Goal: Complete application form: Complete application form

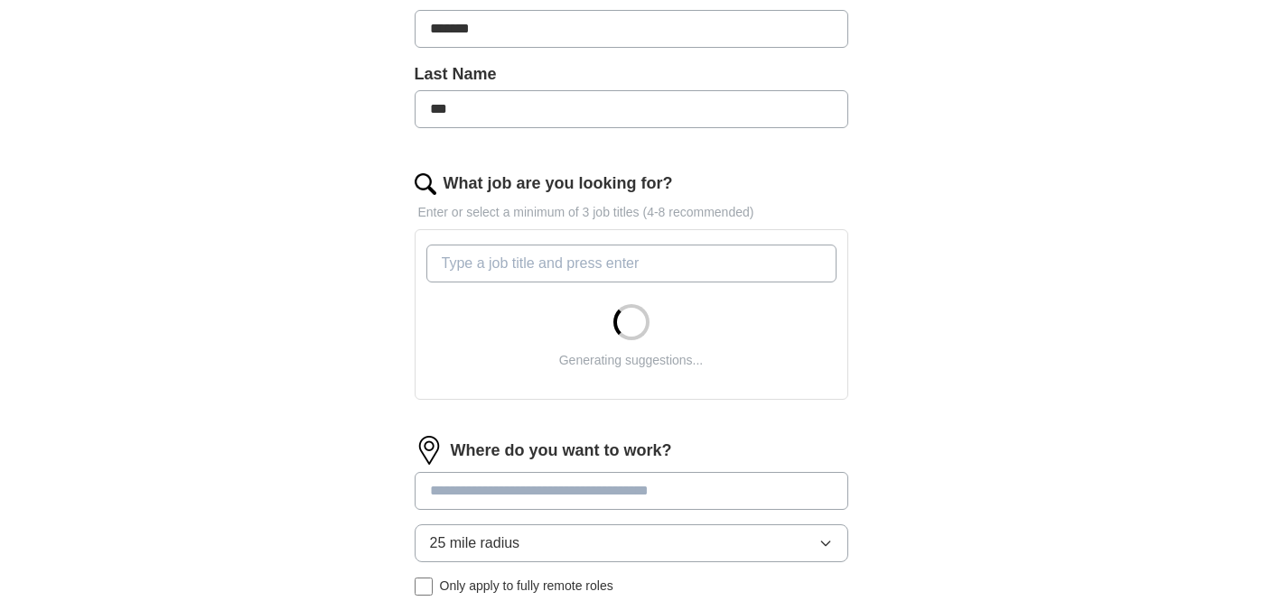
scroll to position [442, 0]
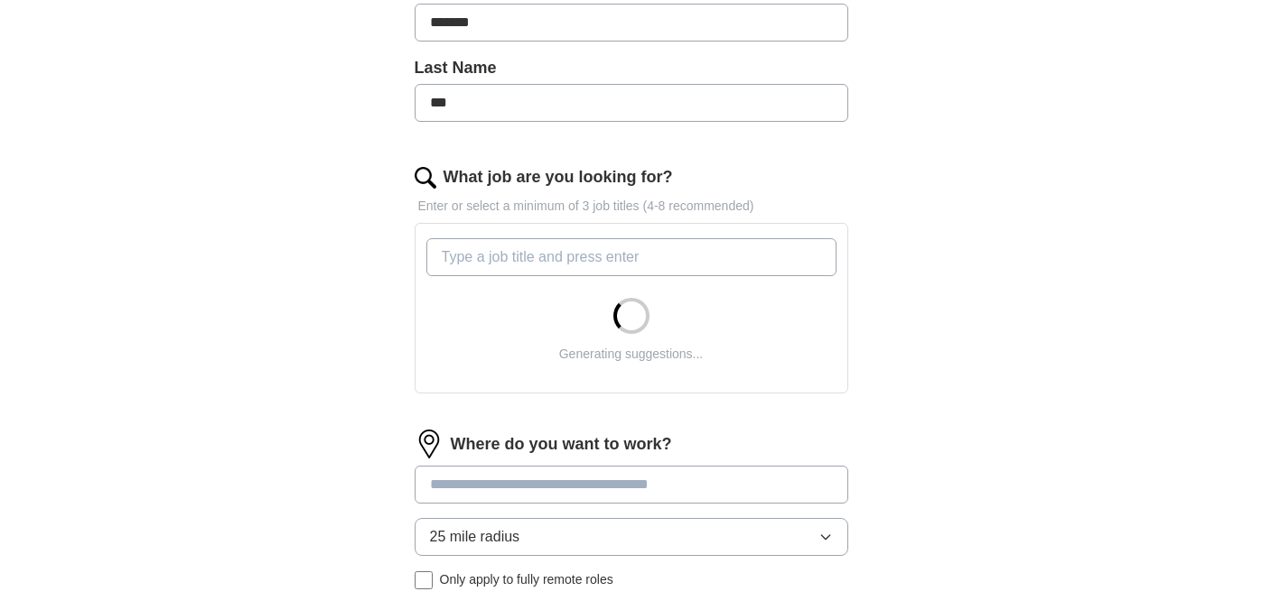
click at [641, 347] on div "Generating suggestions..." at bounding box center [631, 354] width 144 height 19
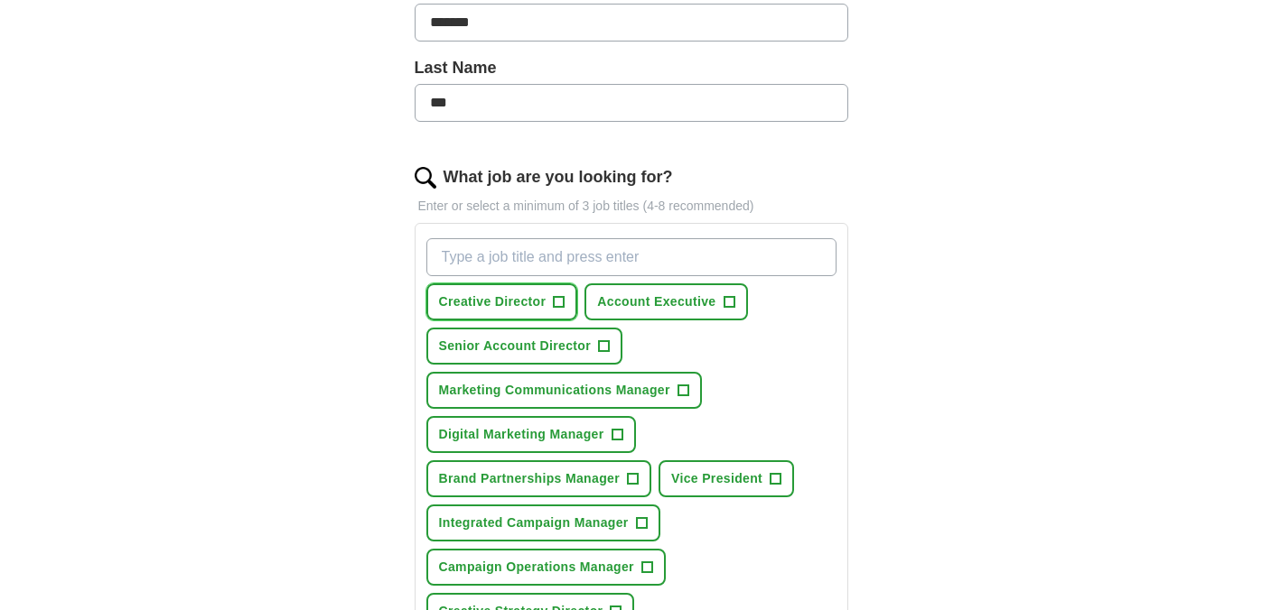
click at [556, 303] on span "+" at bounding box center [559, 302] width 11 height 14
click at [722, 304] on button "Account Executive +" at bounding box center [665, 302] width 163 height 37
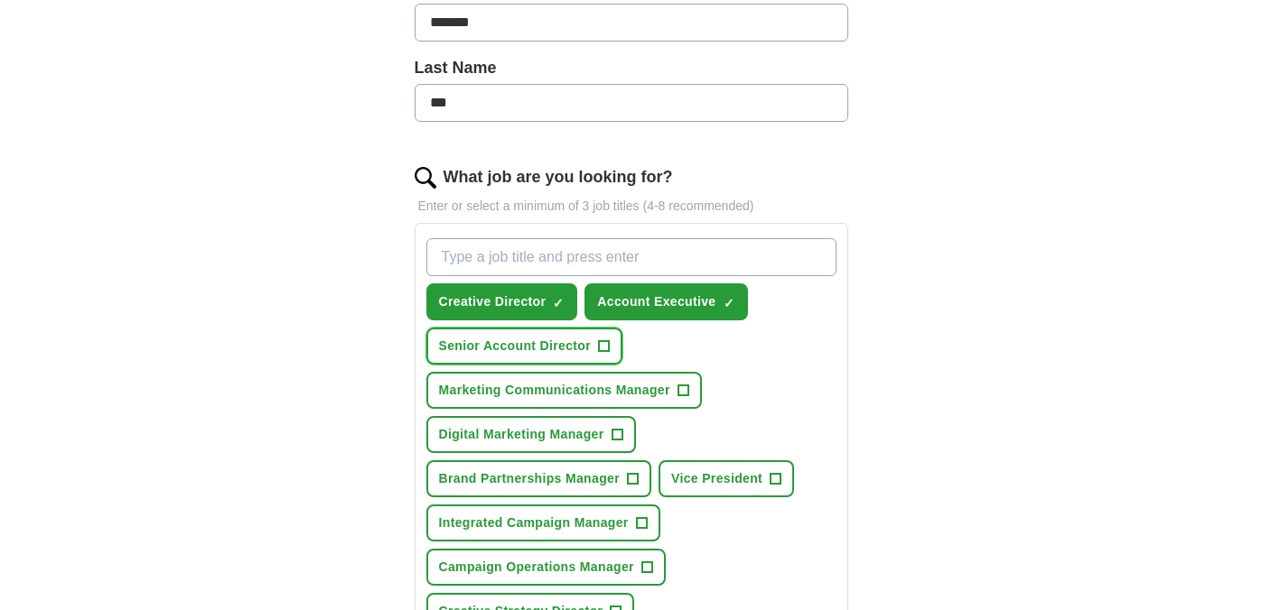
click at [574, 349] on span "Senior Account Director" at bounding box center [515, 346] width 153 height 19
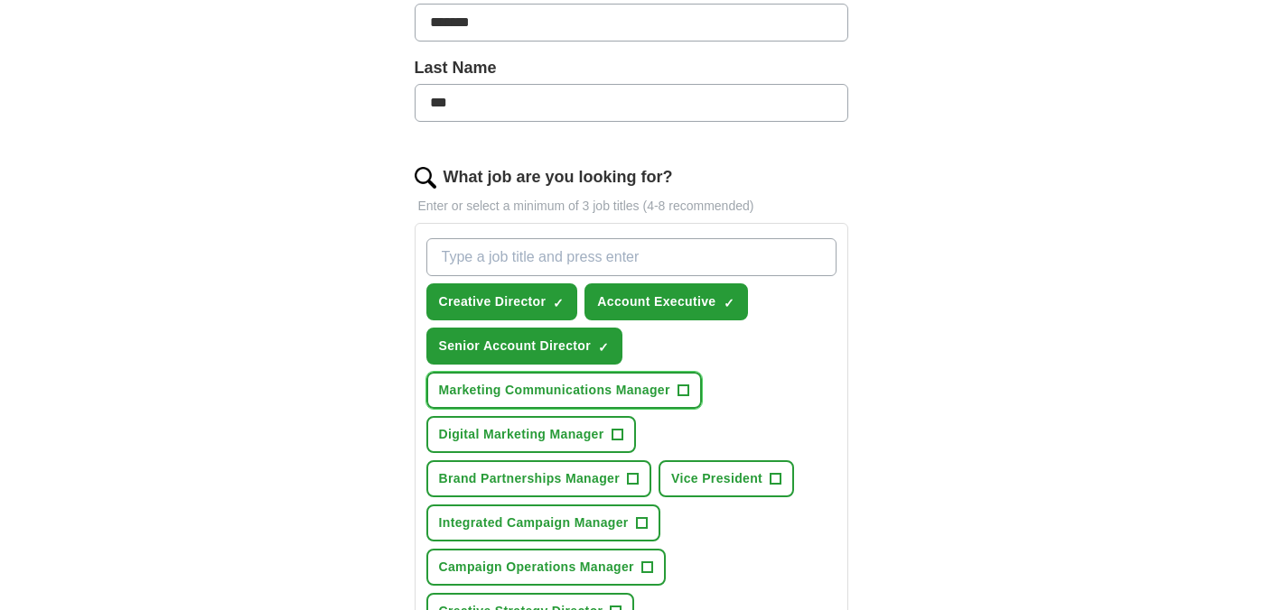
click at [631, 387] on span "Marketing Communications Manager" at bounding box center [554, 390] width 231 height 19
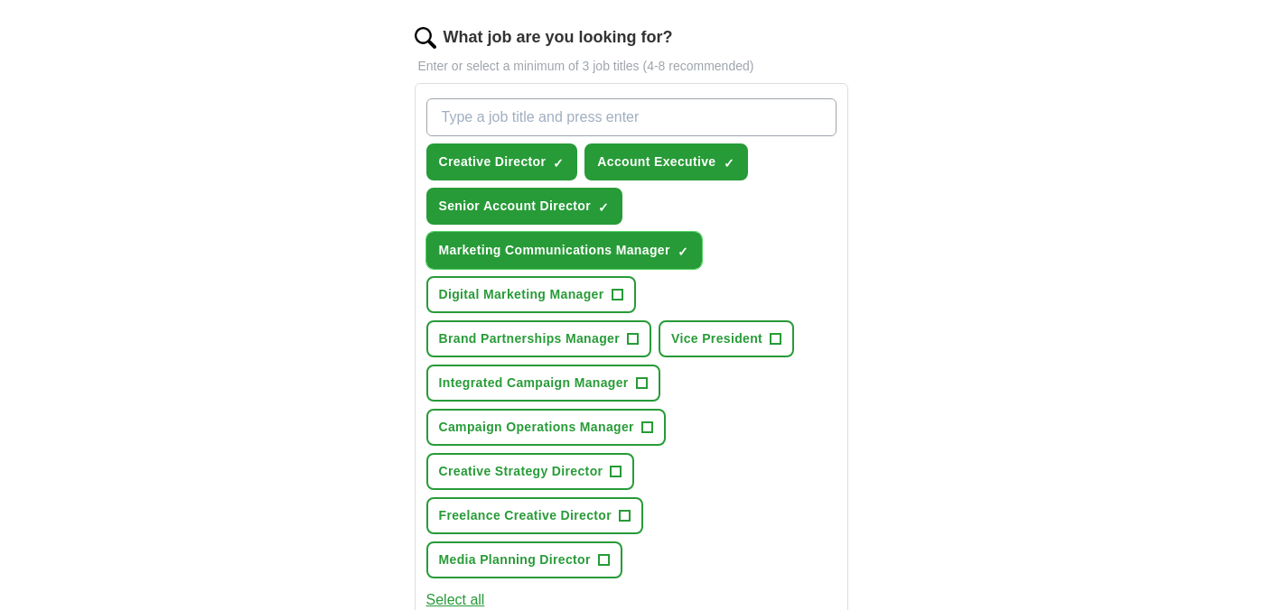
scroll to position [591, 0]
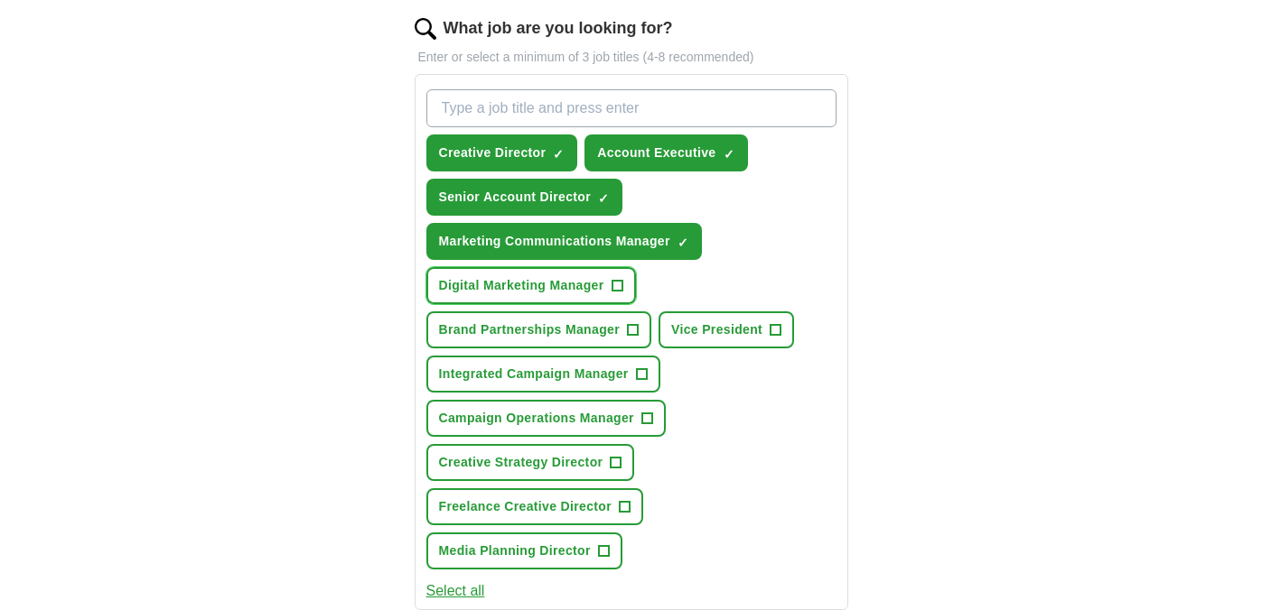
click at [579, 284] on span "Digital Marketing Manager" at bounding box center [521, 285] width 165 height 19
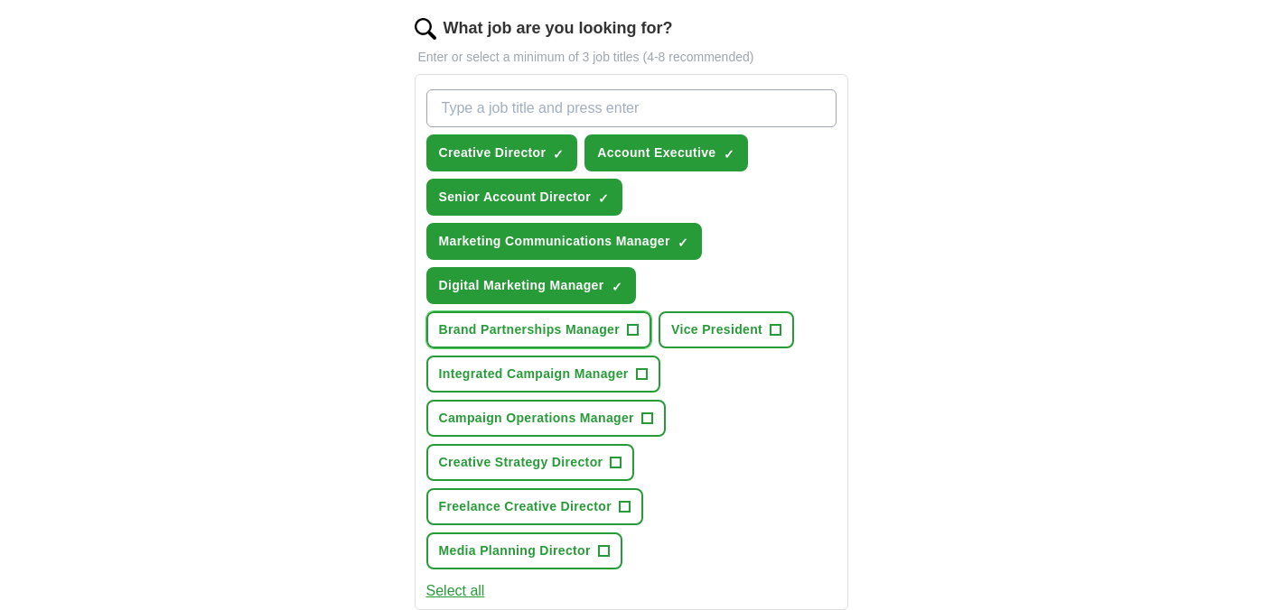
click at [595, 327] on span "Brand Partnerships Manager" at bounding box center [530, 330] width 182 height 19
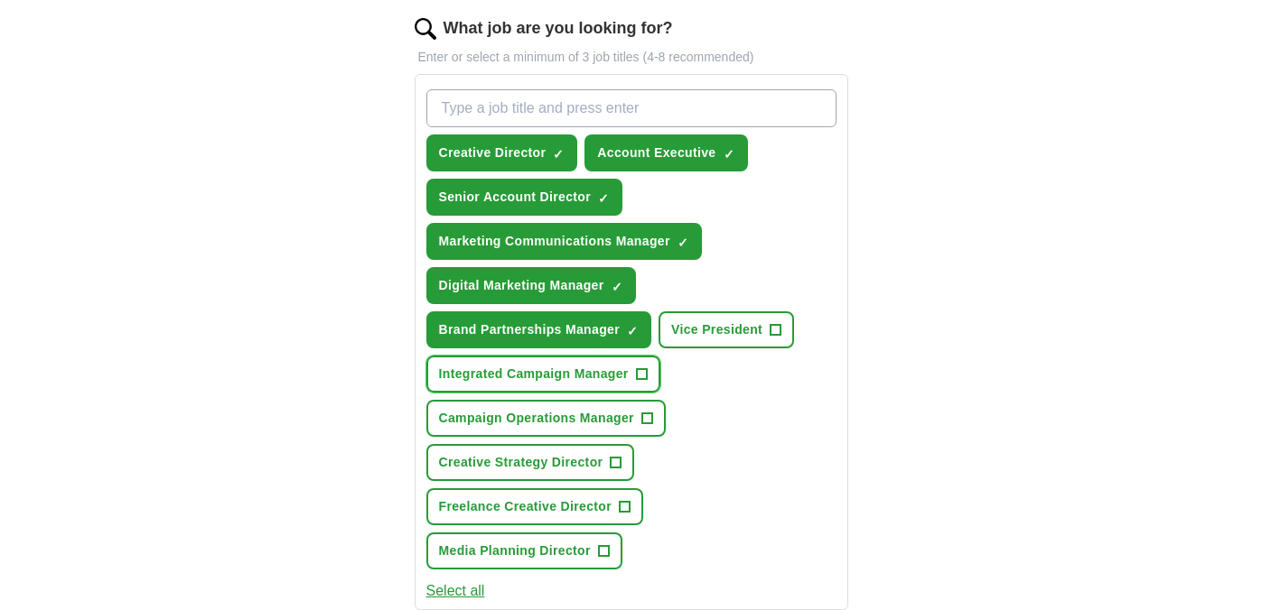
click at [597, 376] on span "Integrated Campaign Manager" at bounding box center [534, 374] width 190 height 19
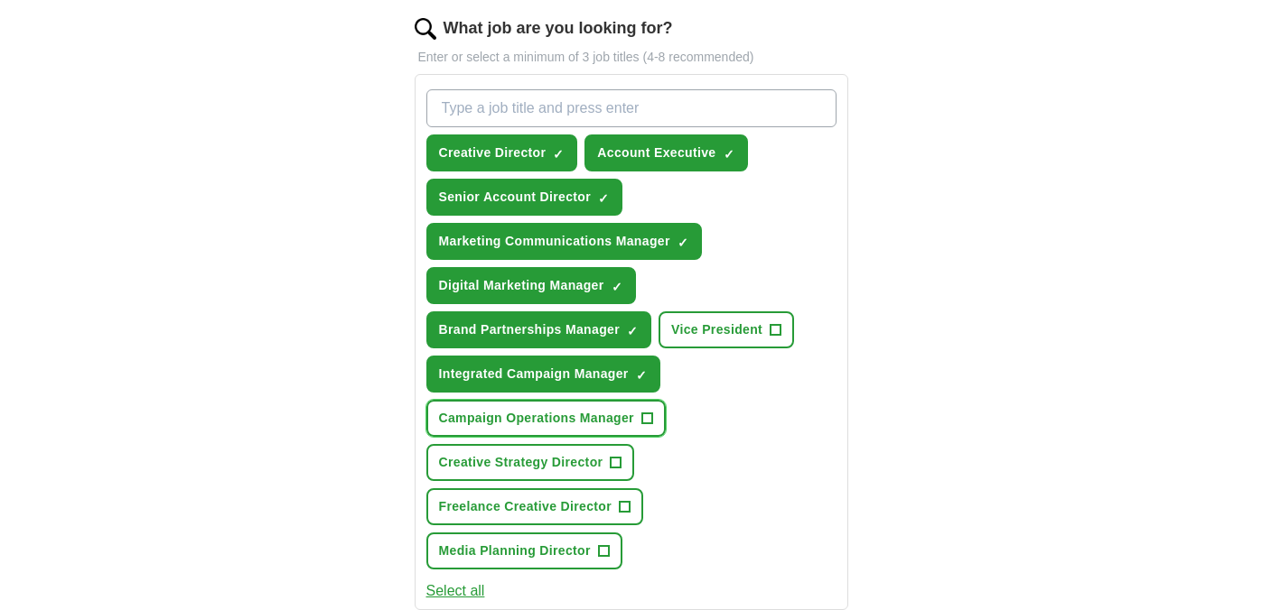
click at [584, 424] on span "Campaign Operations Manager" at bounding box center [536, 418] width 195 height 19
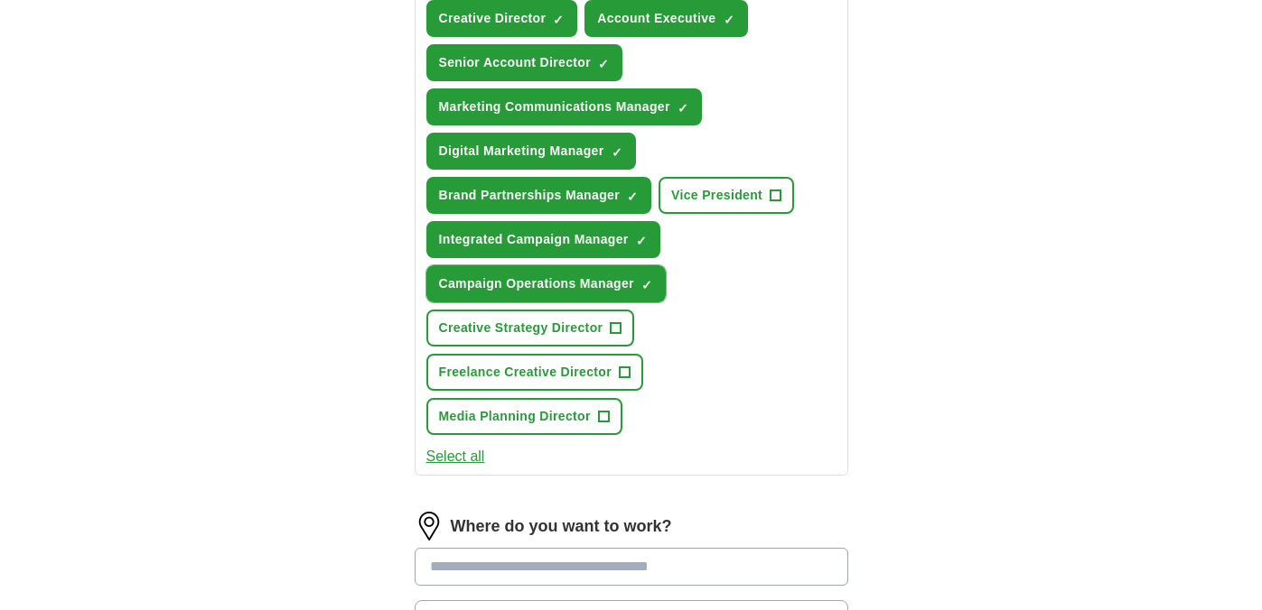
scroll to position [730, 0]
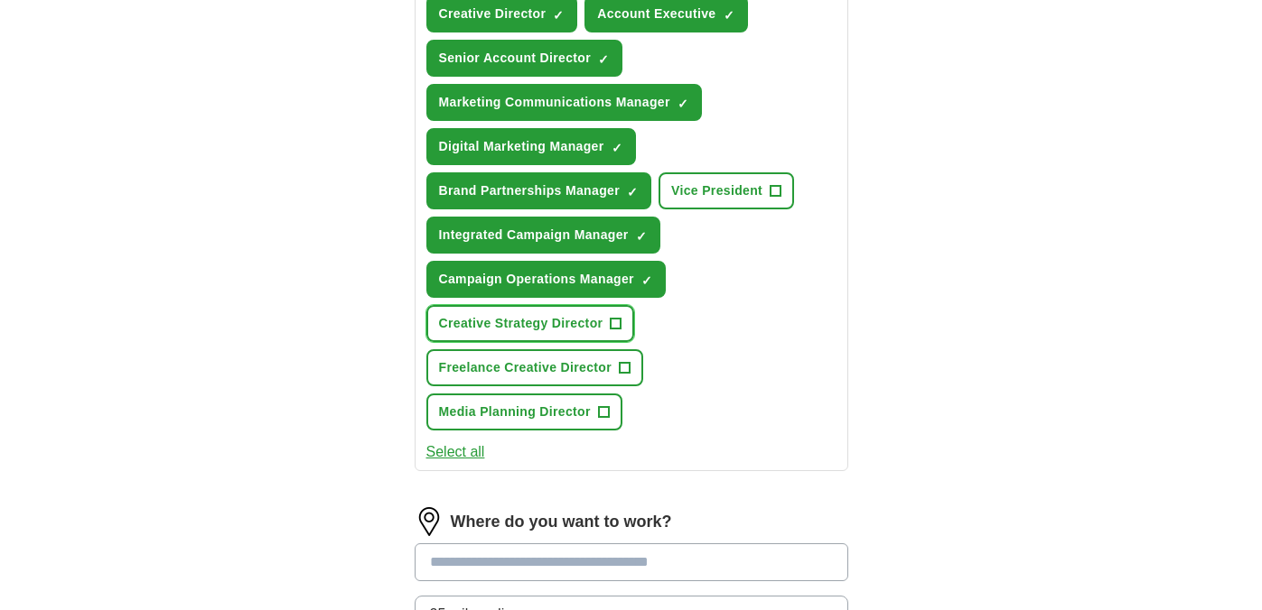
click at [567, 331] on span "Creative Strategy Director" at bounding box center [521, 323] width 164 height 19
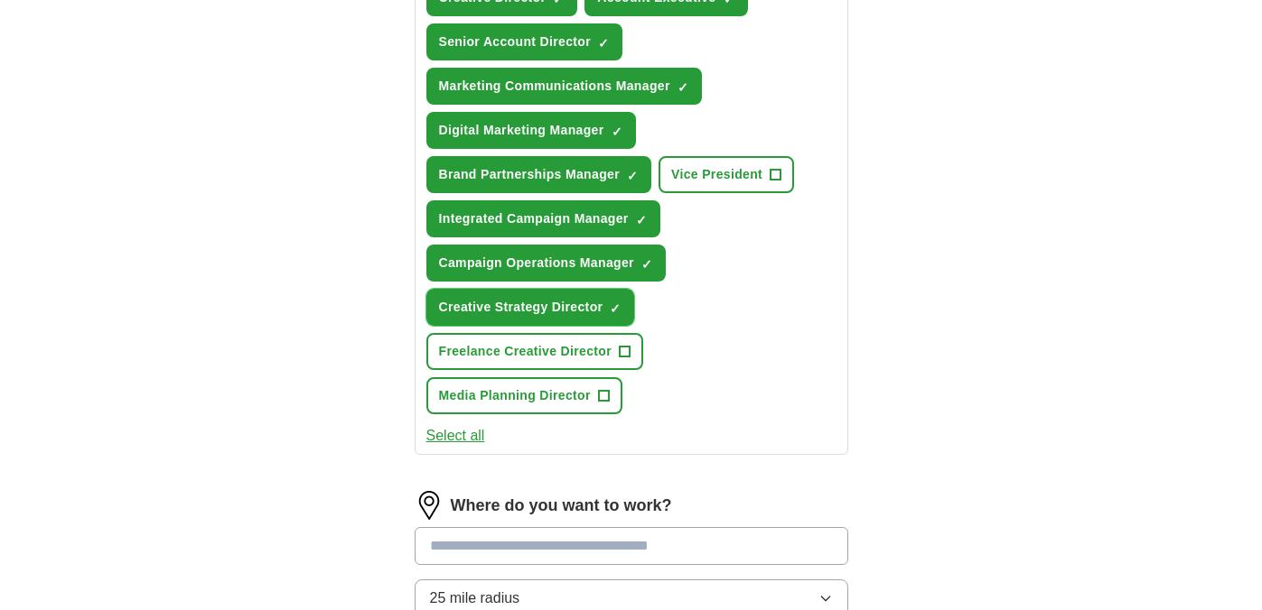
scroll to position [743, 0]
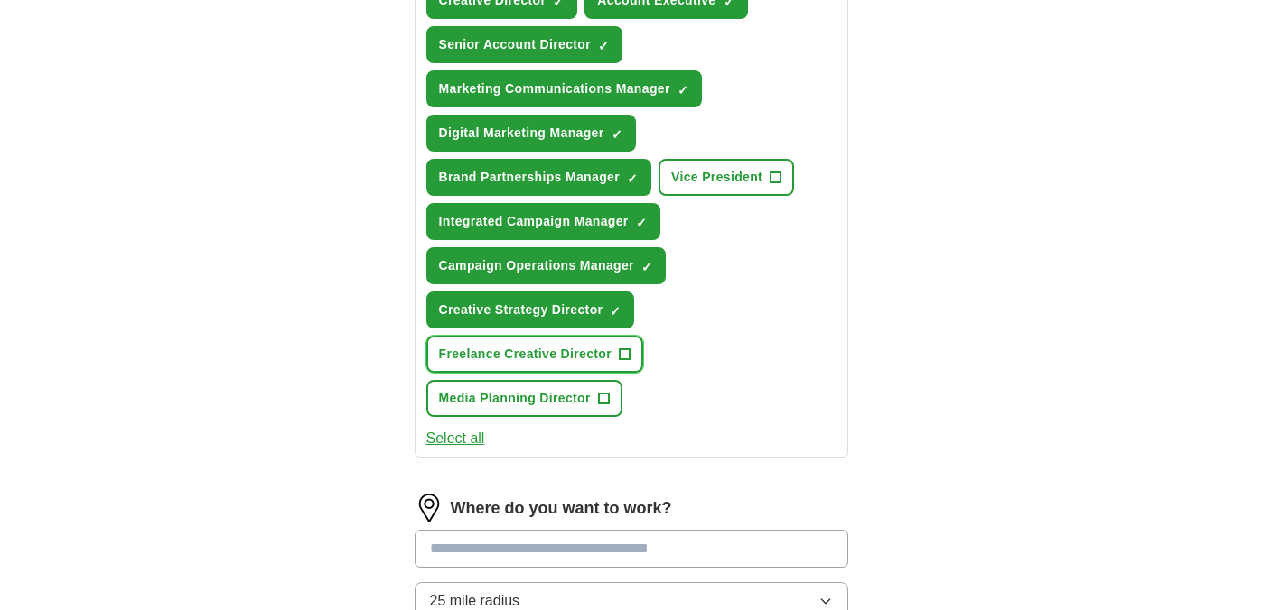
click at [571, 353] on span "Freelance Creative Director" at bounding box center [525, 354] width 173 height 19
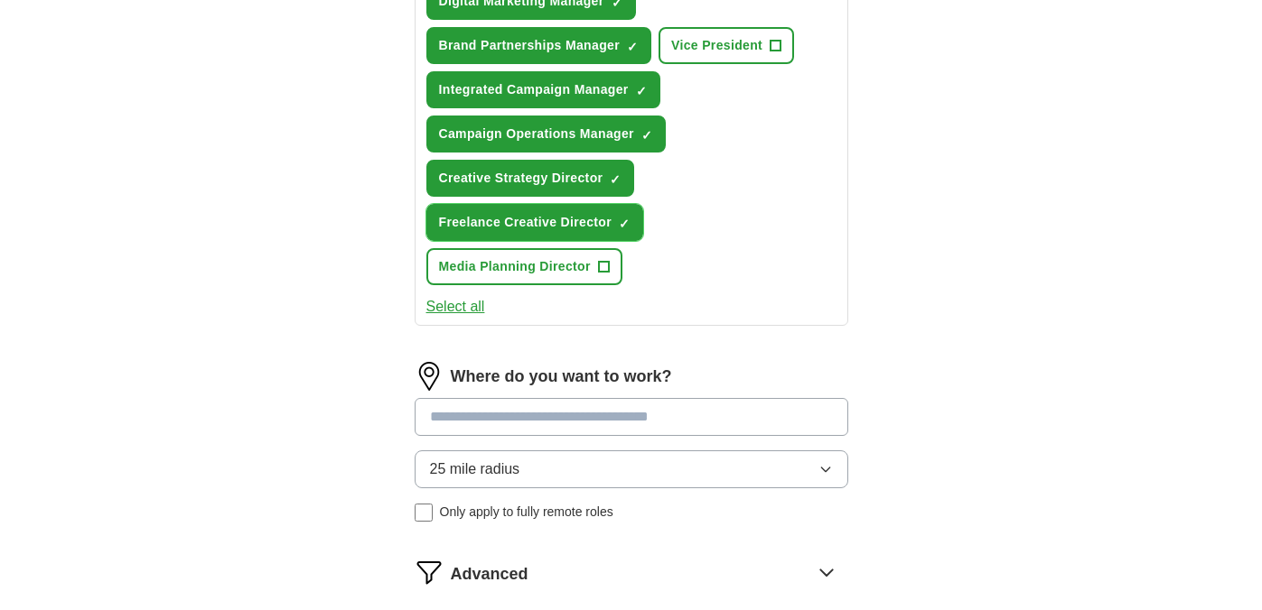
scroll to position [876, 0]
click at [601, 422] on input at bounding box center [631, 416] width 433 height 38
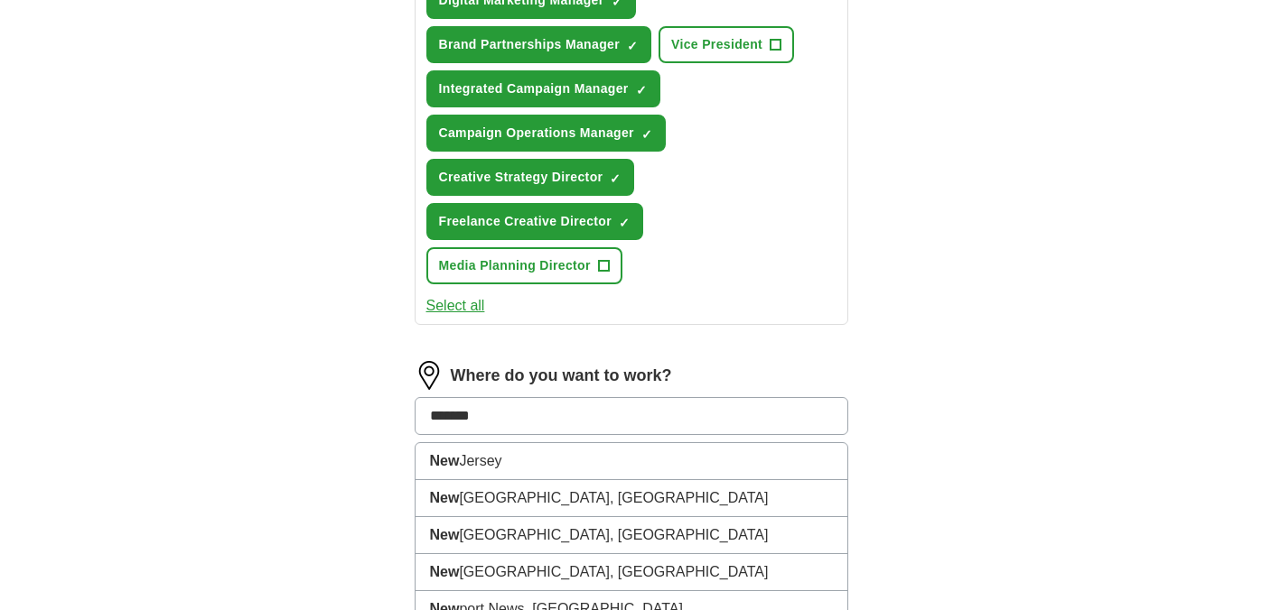
type input "********"
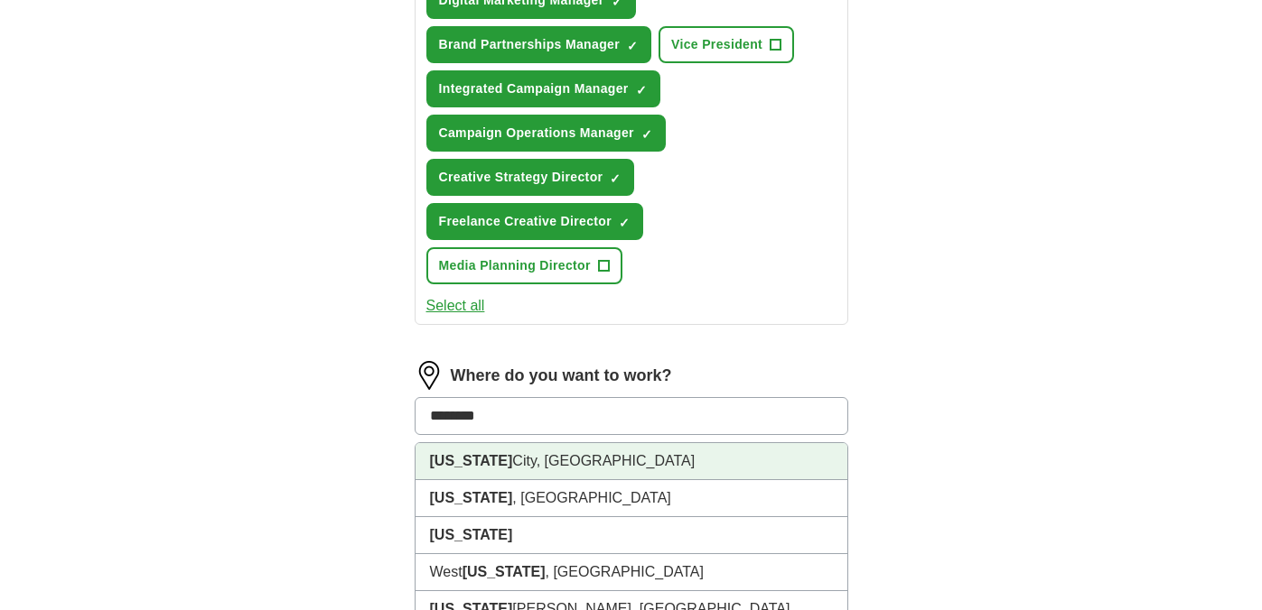
click at [598, 461] on li "[US_STATE][GEOGRAPHIC_DATA], [GEOGRAPHIC_DATA]" at bounding box center [631, 461] width 432 height 37
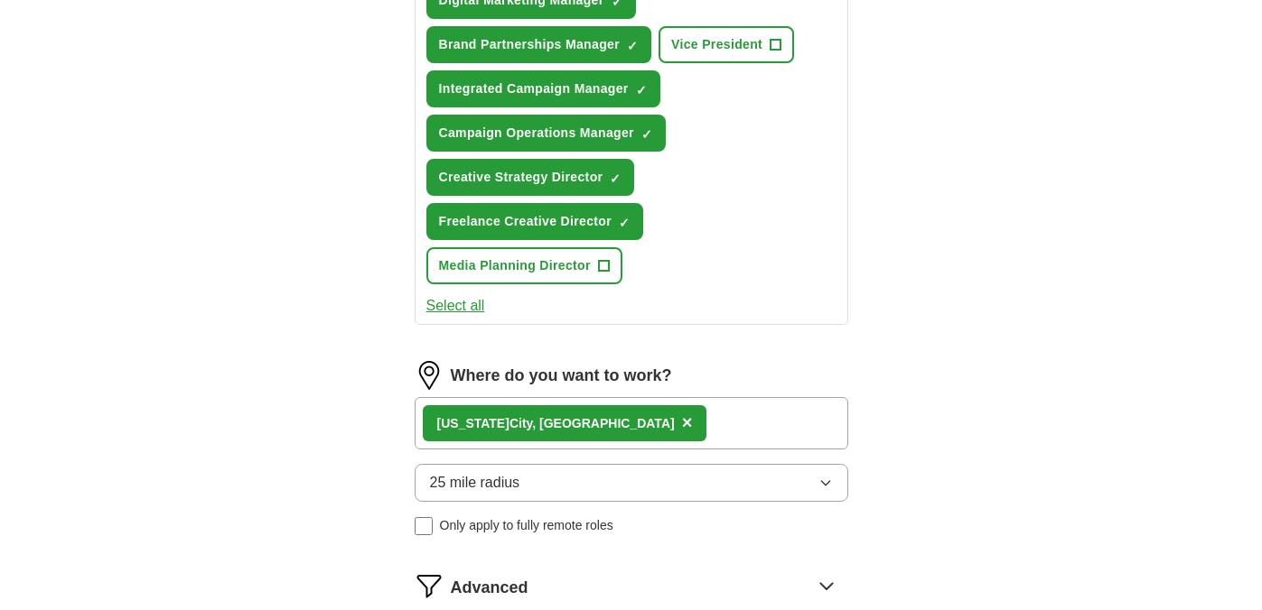
click at [598, 415] on div "[US_STATE][GEOGRAPHIC_DATA], [GEOGRAPHIC_DATA] ×" at bounding box center [631, 423] width 433 height 52
click at [597, 426] on div "[US_STATE][GEOGRAPHIC_DATA], [GEOGRAPHIC_DATA] ×" at bounding box center [631, 423] width 433 height 52
click at [605, 433] on div "[US_STATE][GEOGRAPHIC_DATA], [GEOGRAPHIC_DATA] ×" at bounding box center [631, 423] width 433 height 52
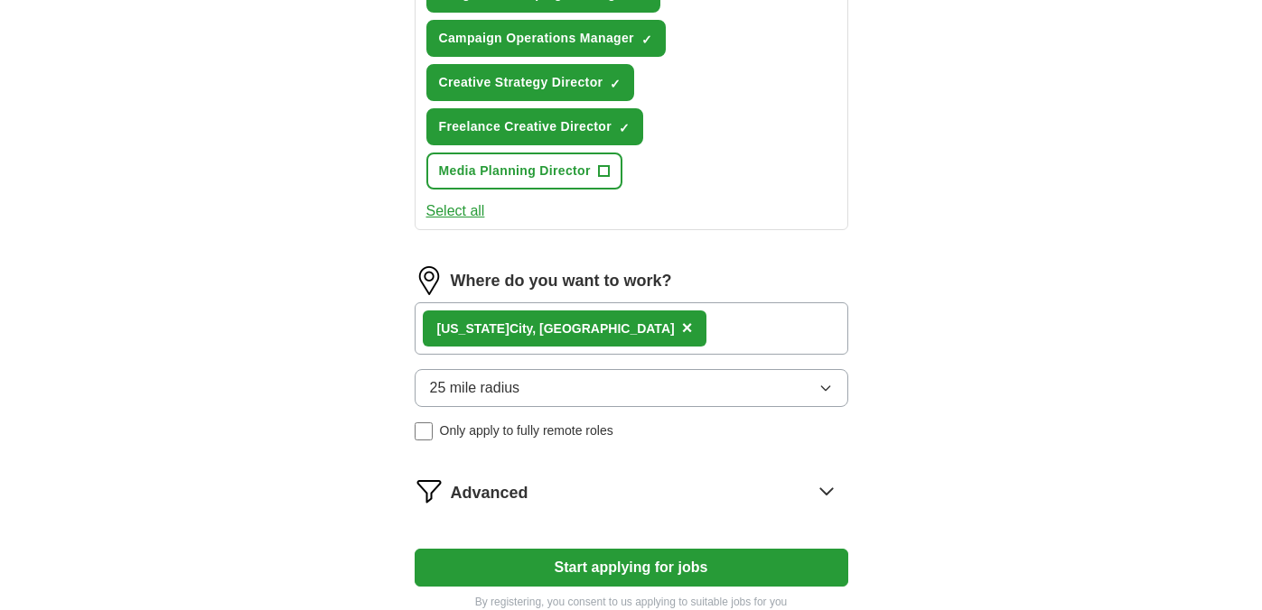
scroll to position [974, 0]
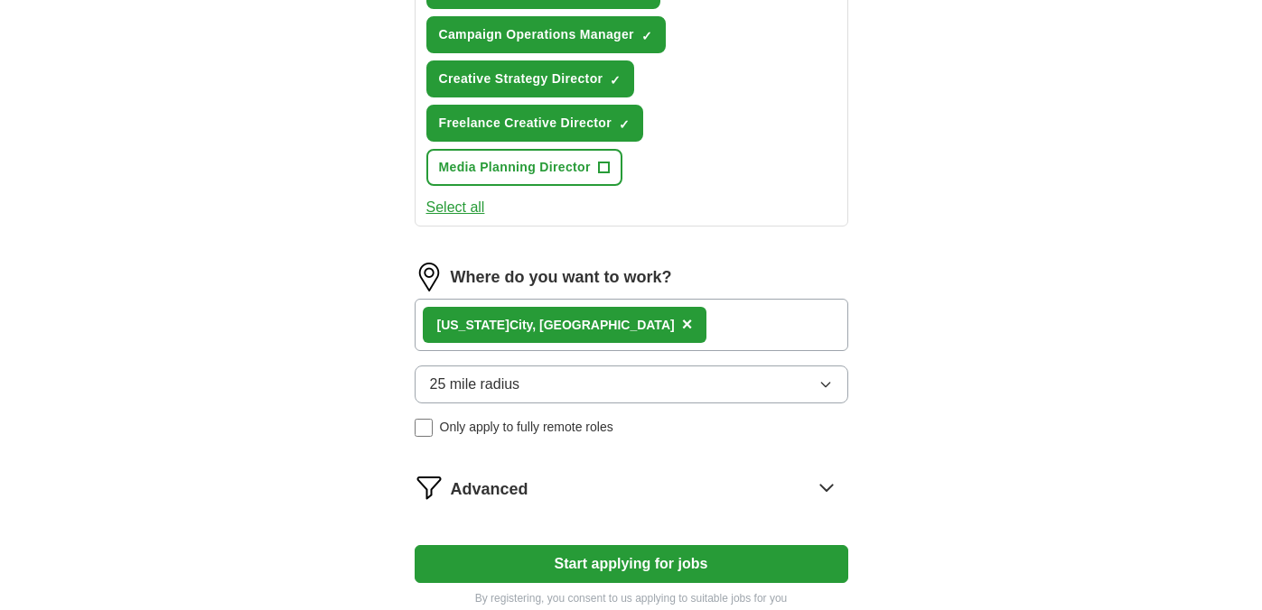
click at [613, 327] on div "[US_STATE][GEOGRAPHIC_DATA], [GEOGRAPHIC_DATA] ×" at bounding box center [631, 325] width 433 height 52
click at [568, 323] on div "[US_STATE][GEOGRAPHIC_DATA], [GEOGRAPHIC_DATA] ×" at bounding box center [565, 325] width 284 height 36
click at [682, 326] on span "×" at bounding box center [687, 324] width 11 height 20
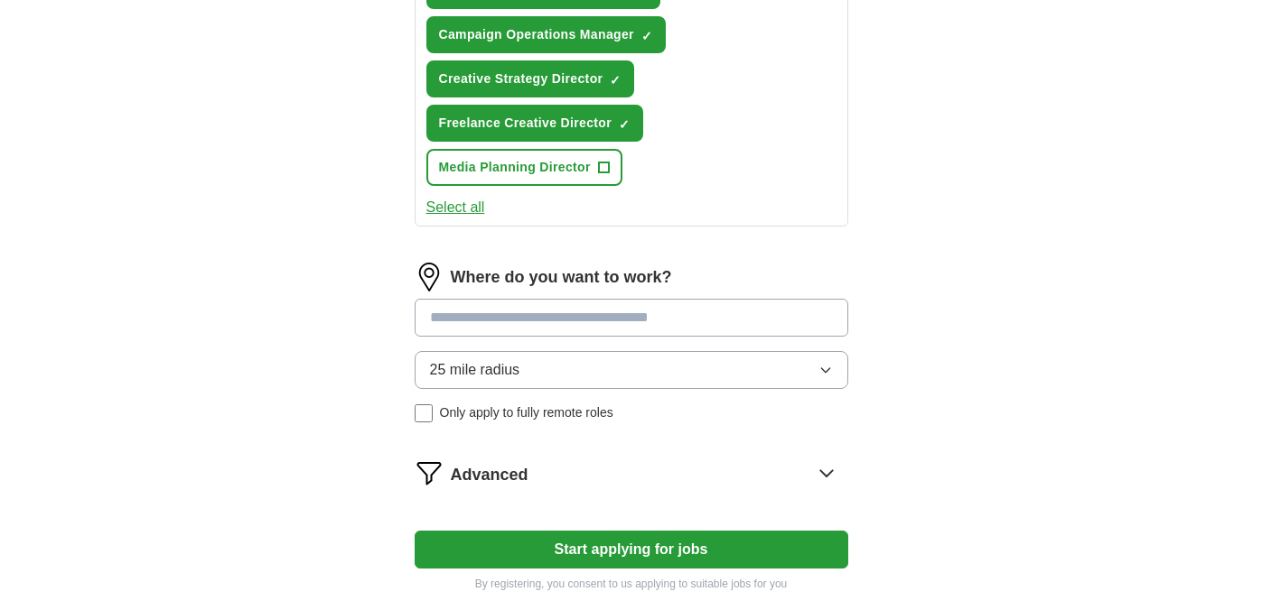
click at [554, 326] on input at bounding box center [631, 318] width 433 height 38
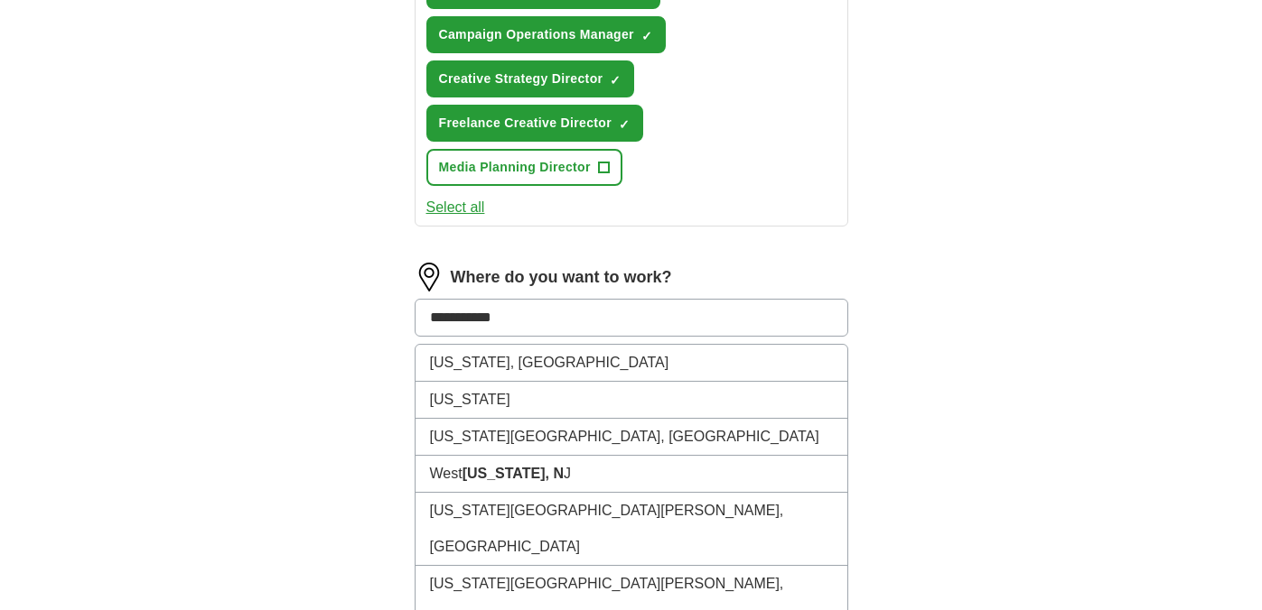
type input "**********"
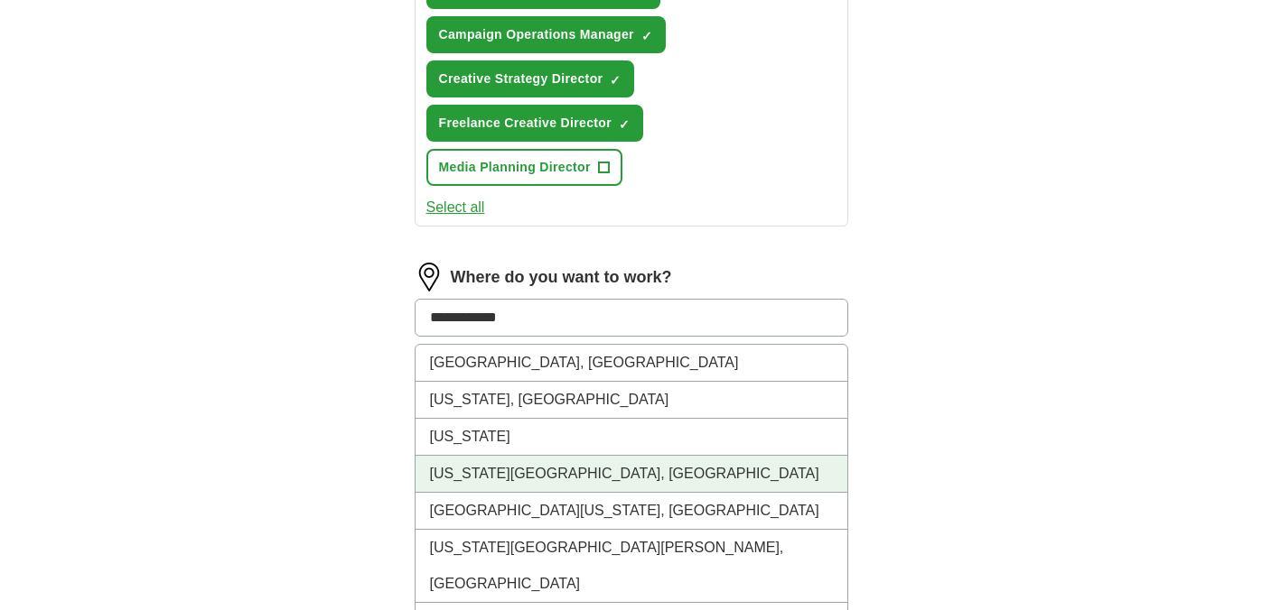
click at [560, 469] on li "[US_STATE][GEOGRAPHIC_DATA], [GEOGRAPHIC_DATA]" at bounding box center [631, 474] width 432 height 37
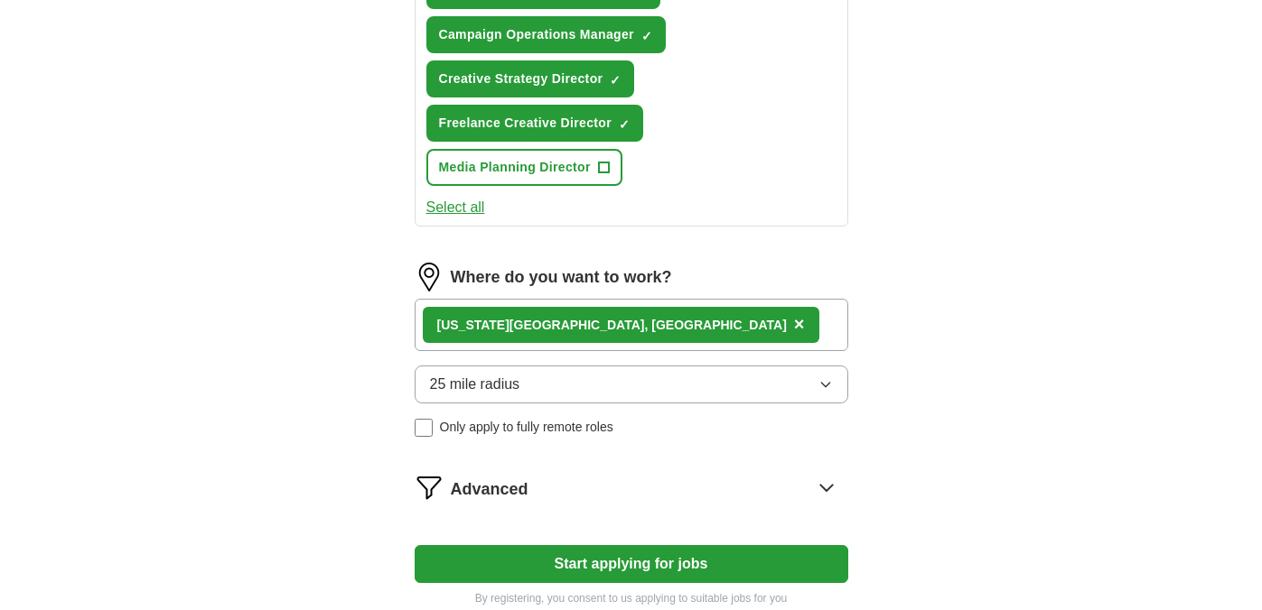
click at [664, 378] on button "25 mile radius" at bounding box center [631, 385] width 433 height 38
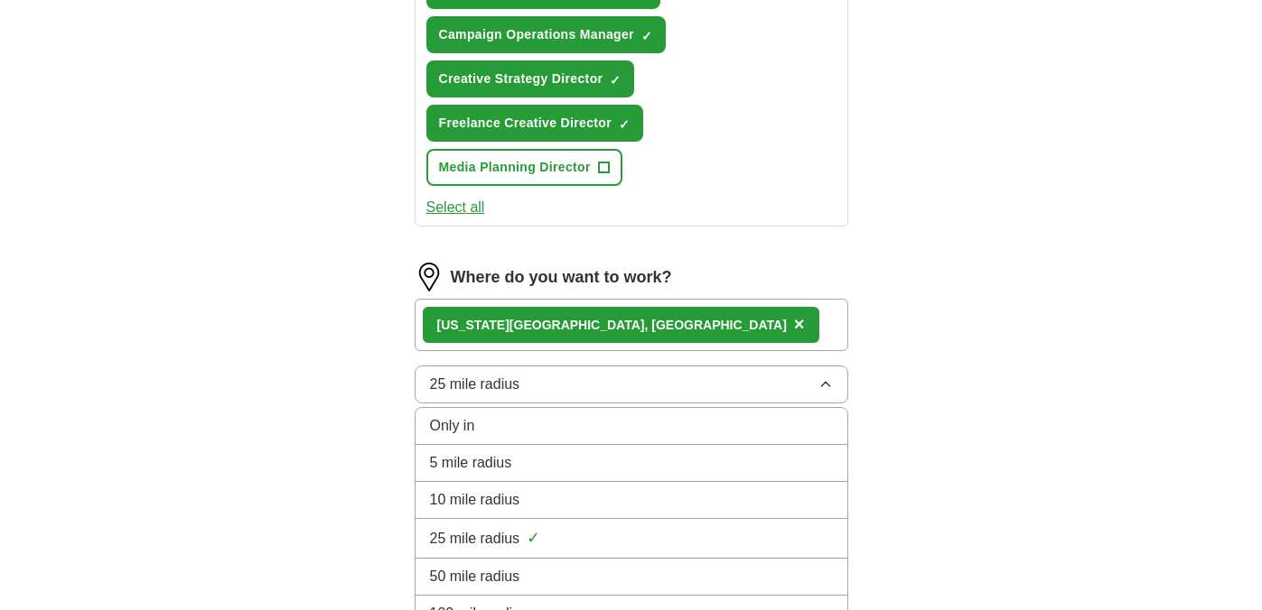
click at [537, 573] on div "50 mile radius" at bounding box center [631, 577] width 403 height 22
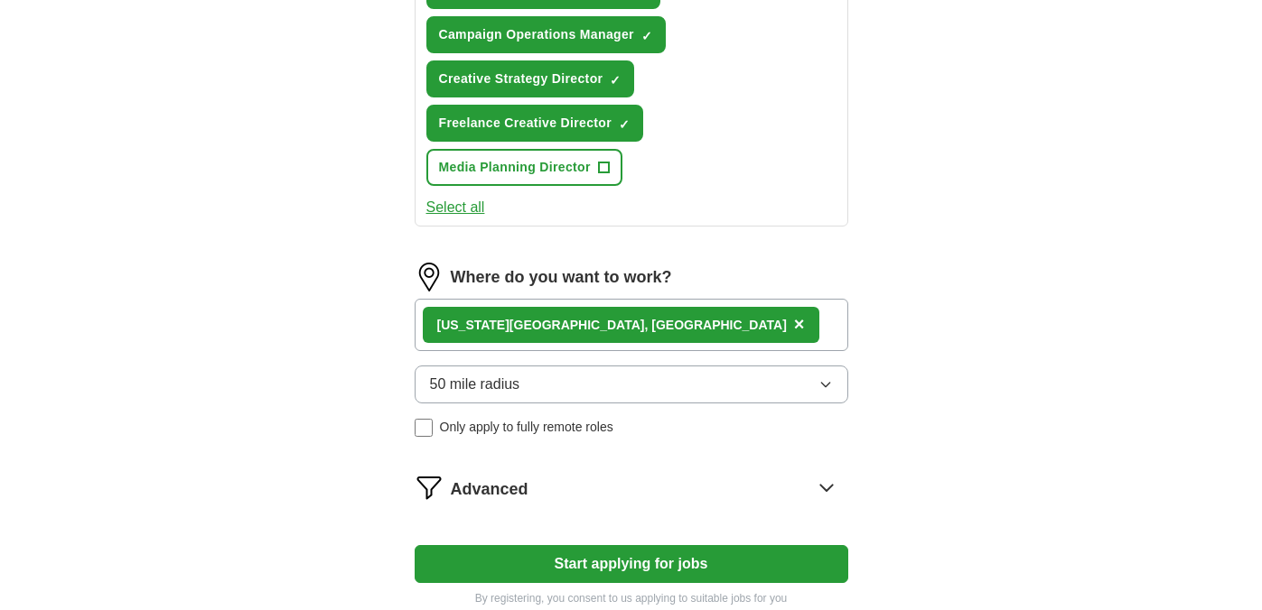
click at [578, 494] on div "Advanced" at bounding box center [649, 487] width 397 height 29
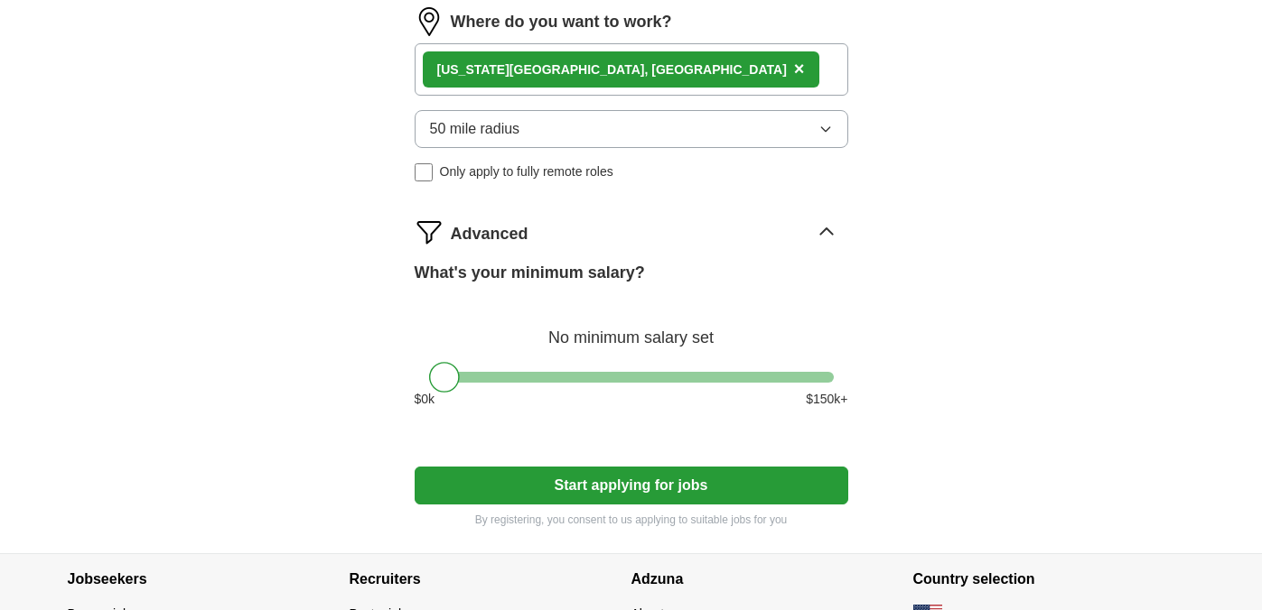
scroll to position [1236, 0]
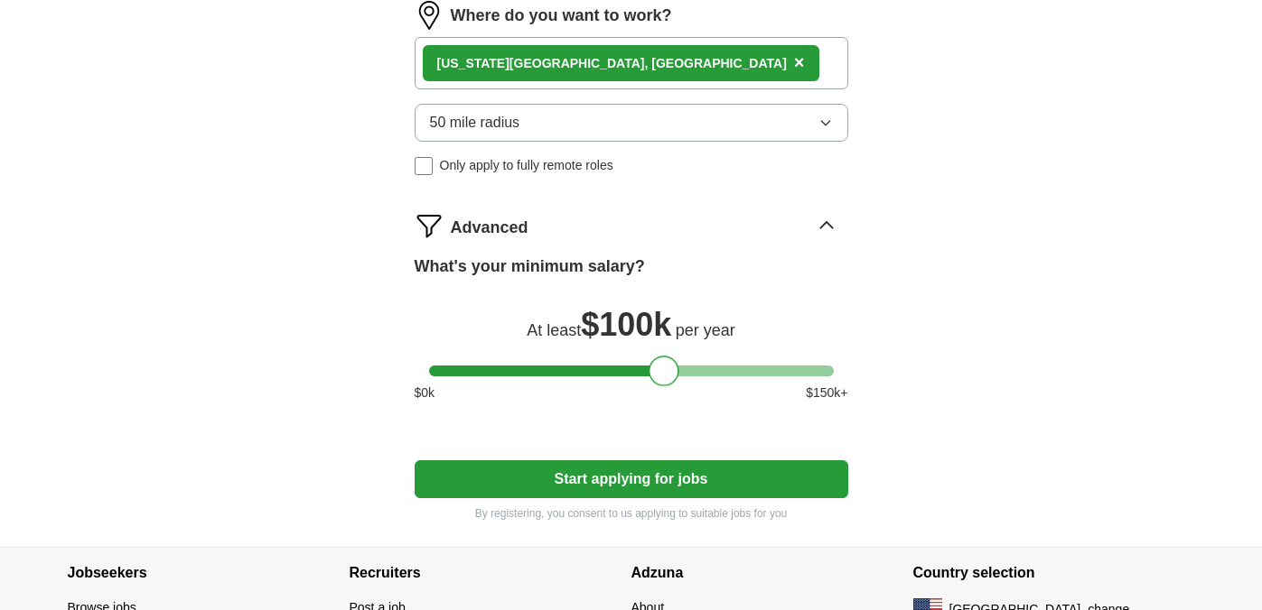
drag, startPoint x: 444, startPoint y: 372, endPoint x: 664, endPoint y: 377, distance: 219.5
click at [664, 377] on div at bounding box center [663, 371] width 31 height 31
click at [615, 481] on button "Start applying for jobs" at bounding box center [631, 480] width 433 height 38
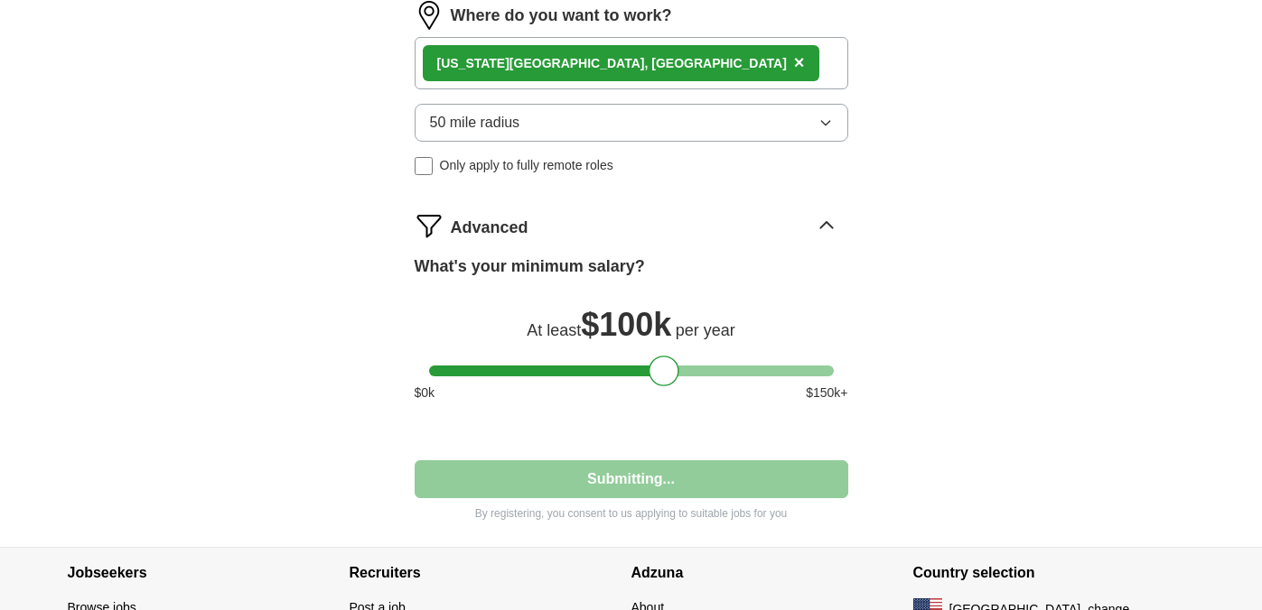
select select "**"
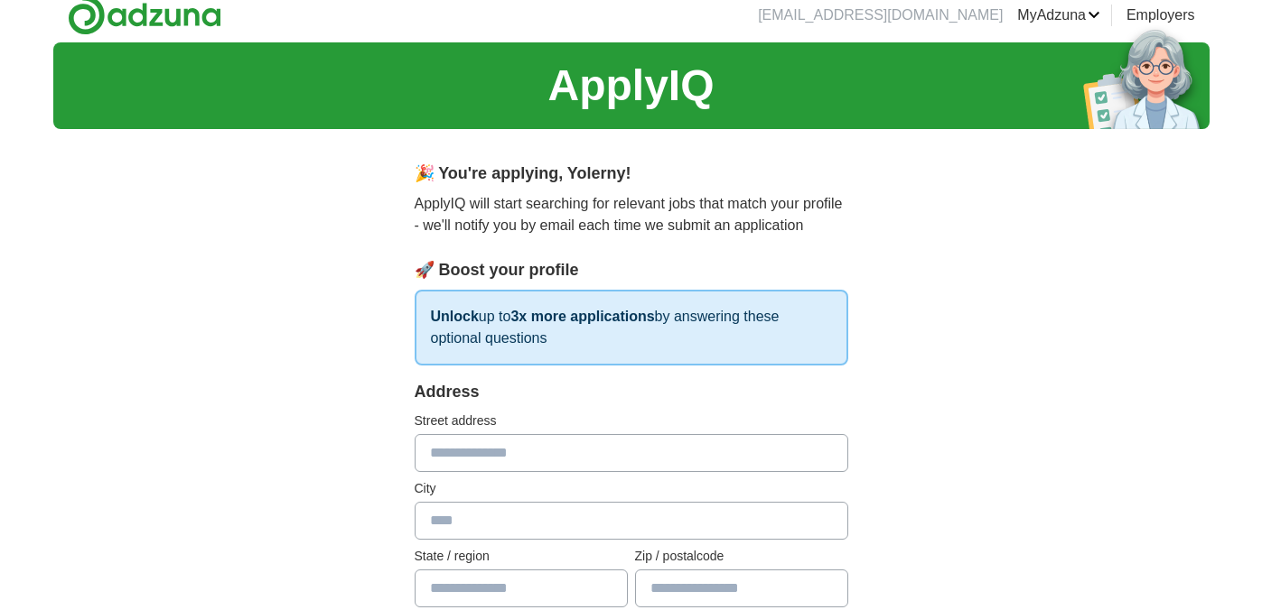
scroll to position [0, 0]
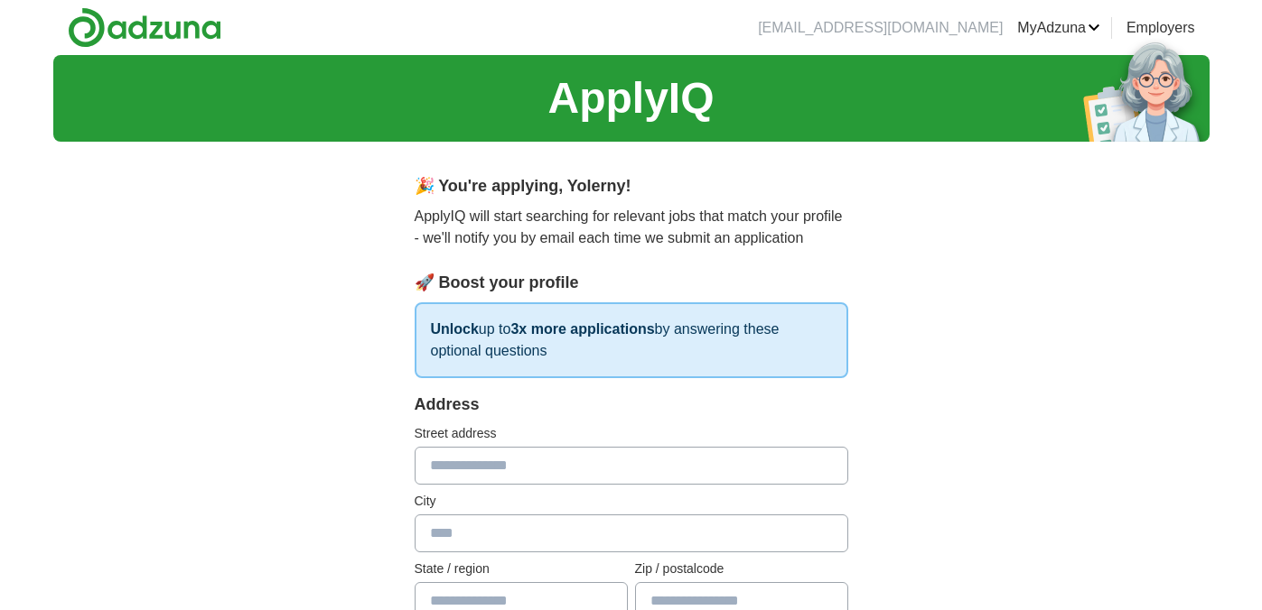
click at [559, 477] on input "text" at bounding box center [631, 466] width 433 height 38
type input "**********"
type input "********"
type input "*****"
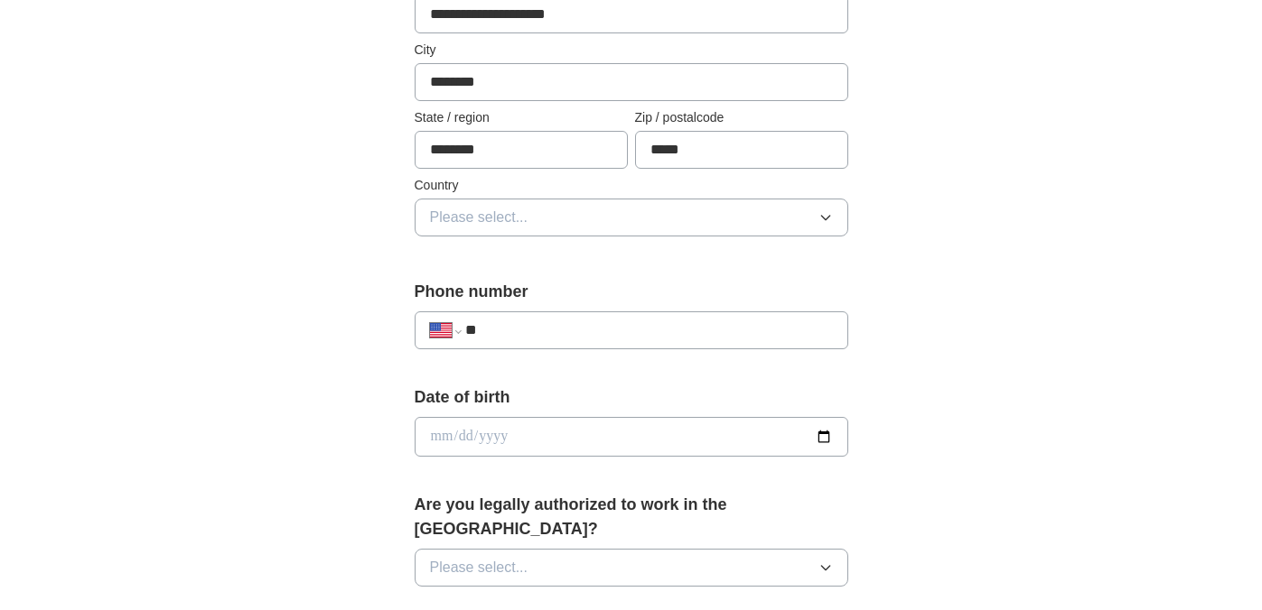
scroll to position [461, 0]
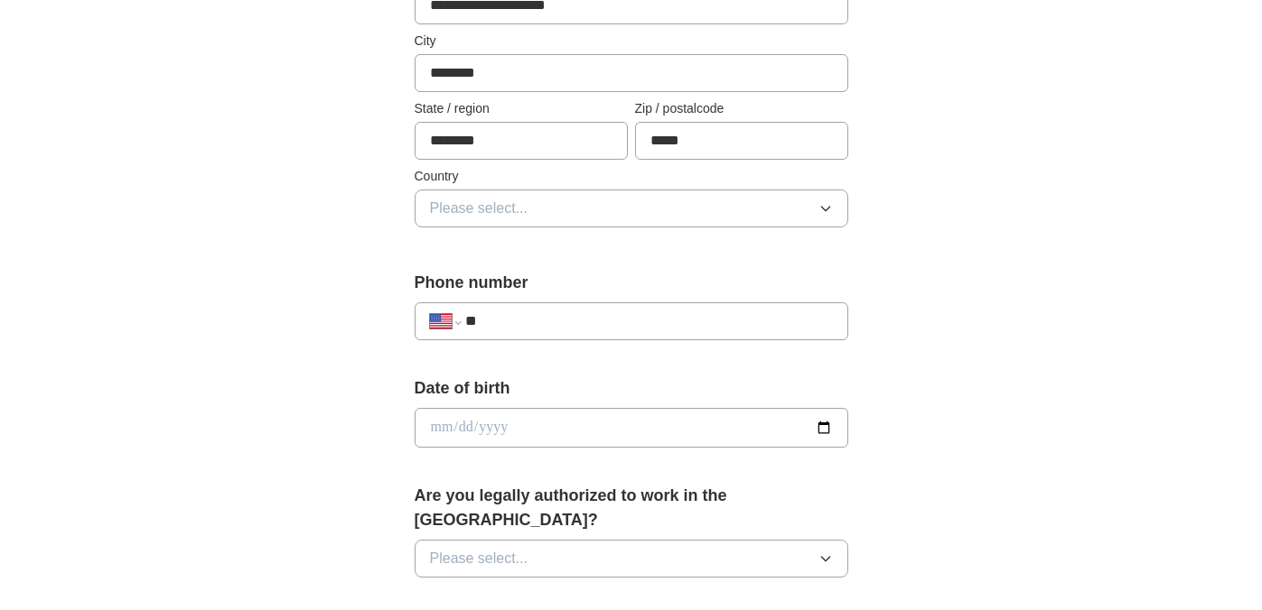
click at [526, 324] on input "**" at bounding box center [648, 322] width 367 height 22
type input "**********"
click at [805, 415] on input "date" at bounding box center [631, 428] width 433 height 40
click at [817, 426] on input "date" at bounding box center [631, 428] width 433 height 40
click at [688, 420] on input "date" at bounding box center [631, 428] width 433 height 40
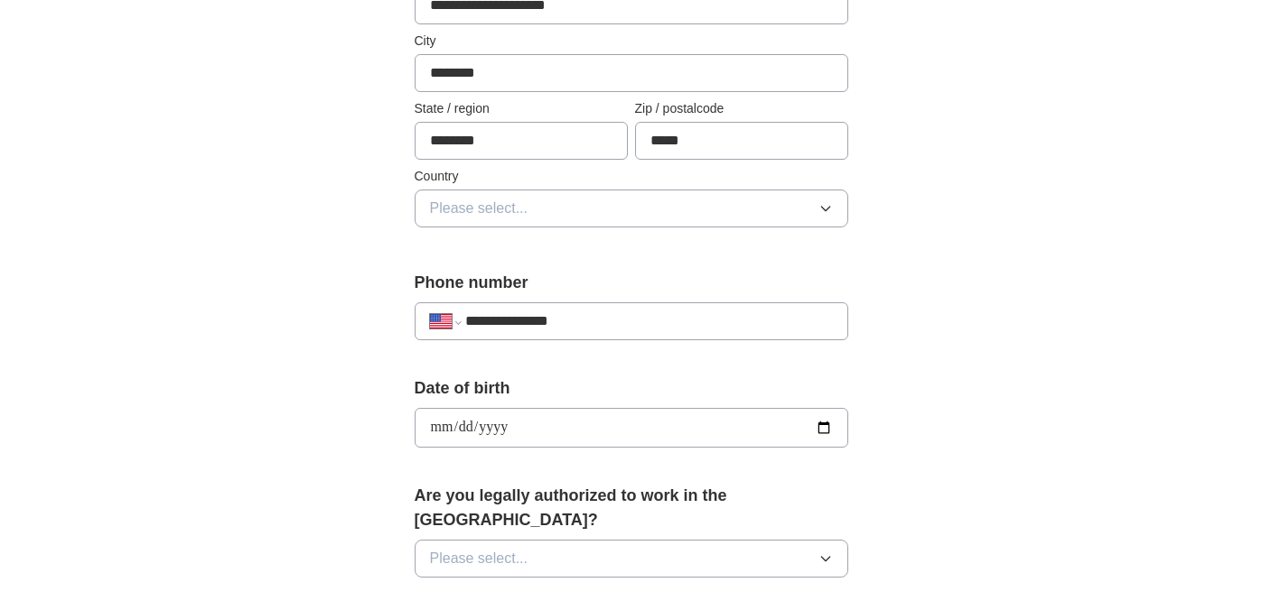
type input "**********"
click at [562, 540] on button "Please select..." at bounding box center [631, 559] width 433 height 38
click at [536, 590] on div "Yes" at bounding box center [631, 601] width 403 height 22
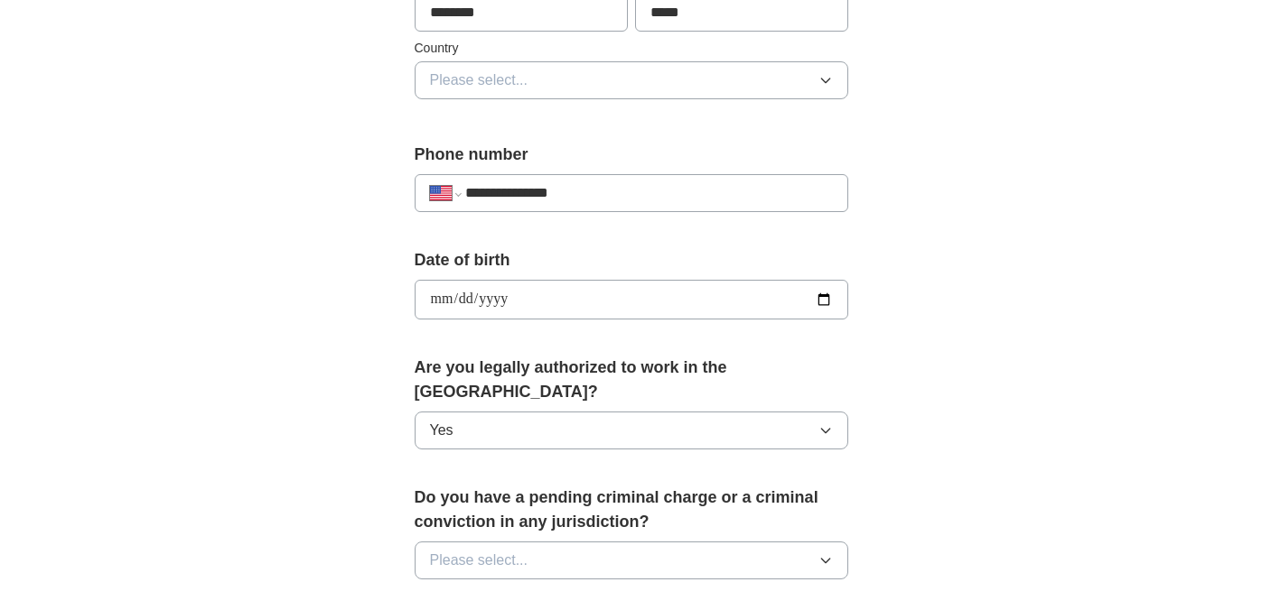
scroll to position [614, 0]
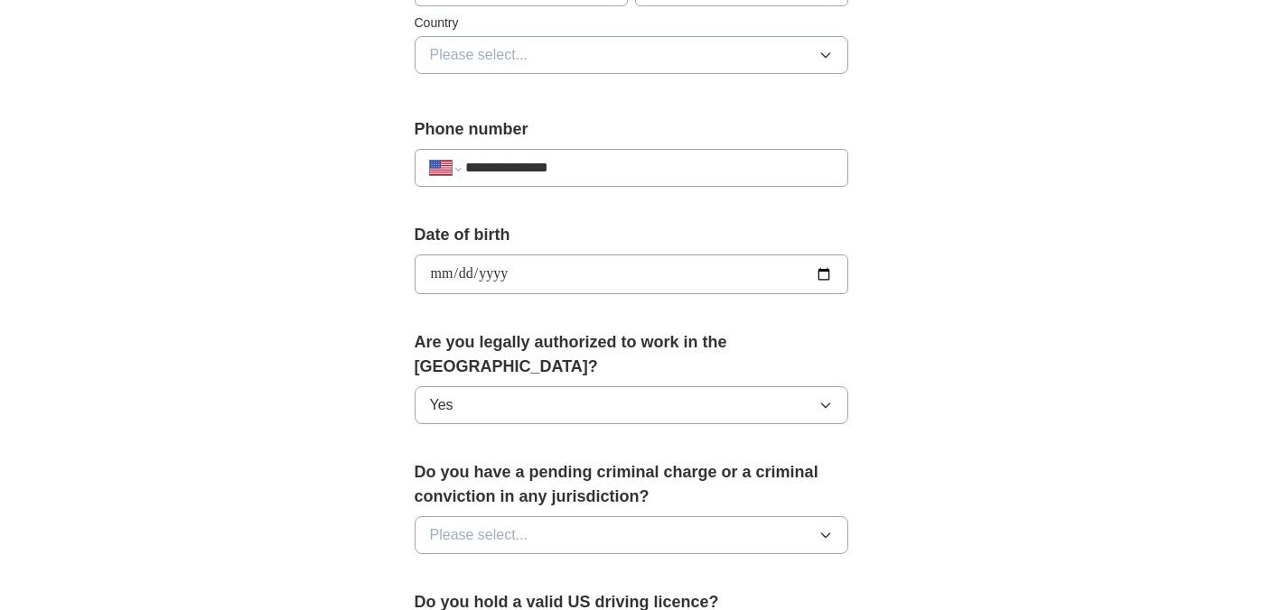
click at [547, 517] on button "Please select..." at bounding box center [631, 536] width 433 height 38
click at [510, 603] on div "No" at bounding box center [631, 614] width 403 height 22
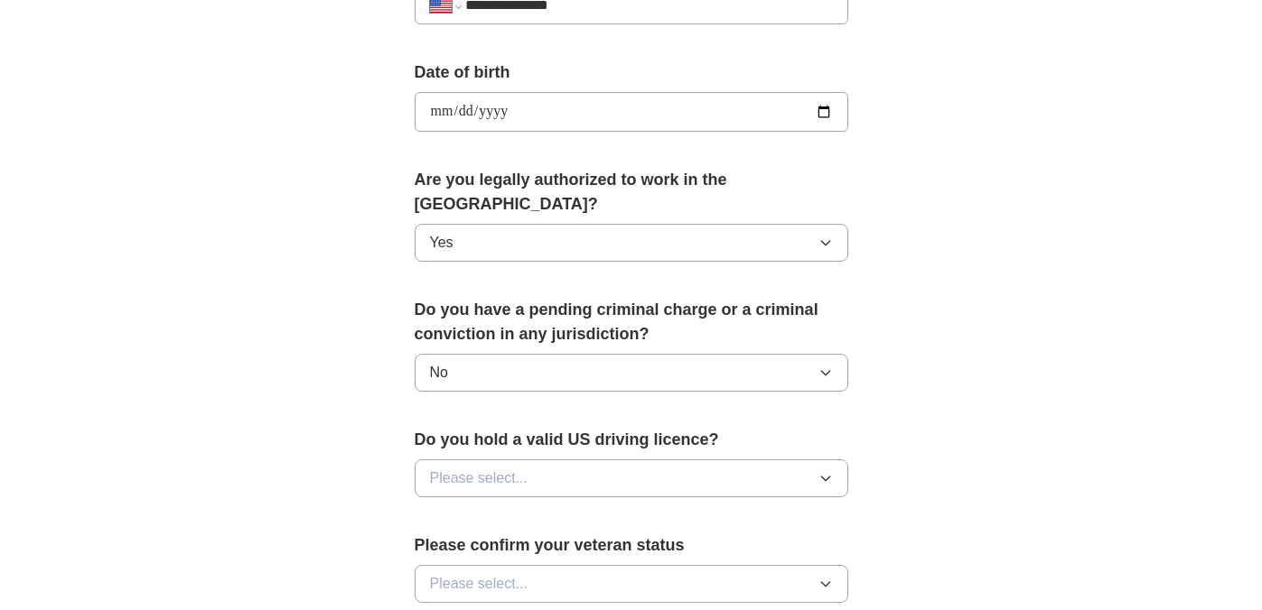
scroll to position [783, 0]
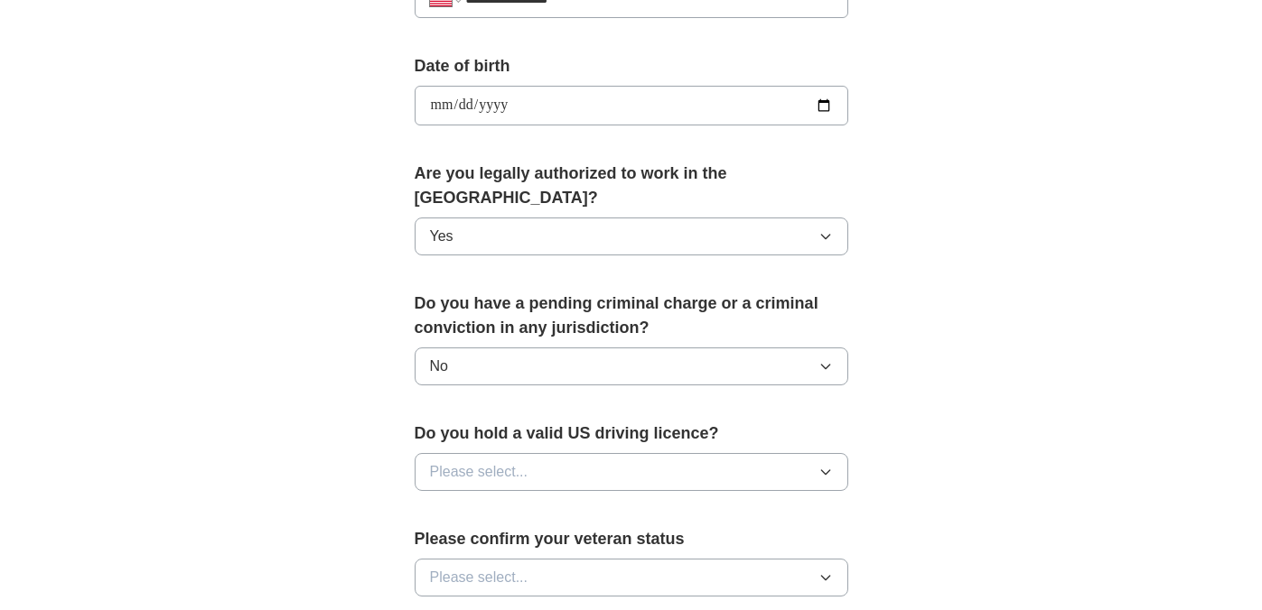
click at [646, 453] on button "Please select..." at bounding box center [631, 472] width 433 height 38
click at [615, 503] on div "Yes" at bounding box center [631, 514] width 403 height 22
click at [570, 560] on button "Please select..." at bounding box center [631, 578] width 433 height 38
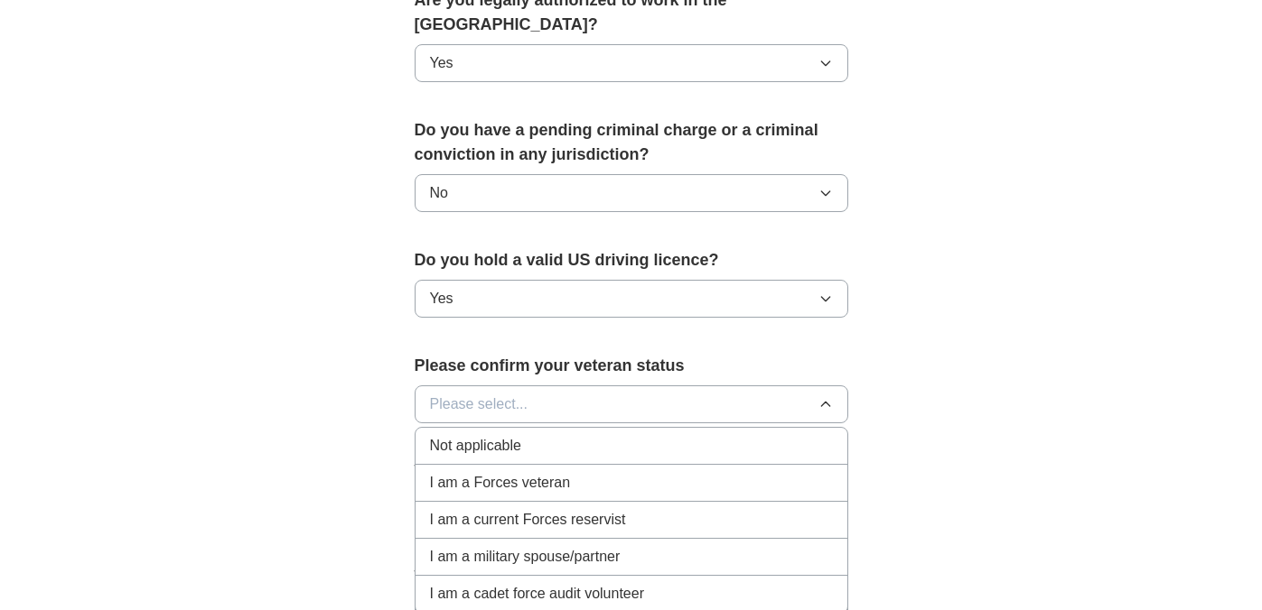
scroll to position [982, 0]
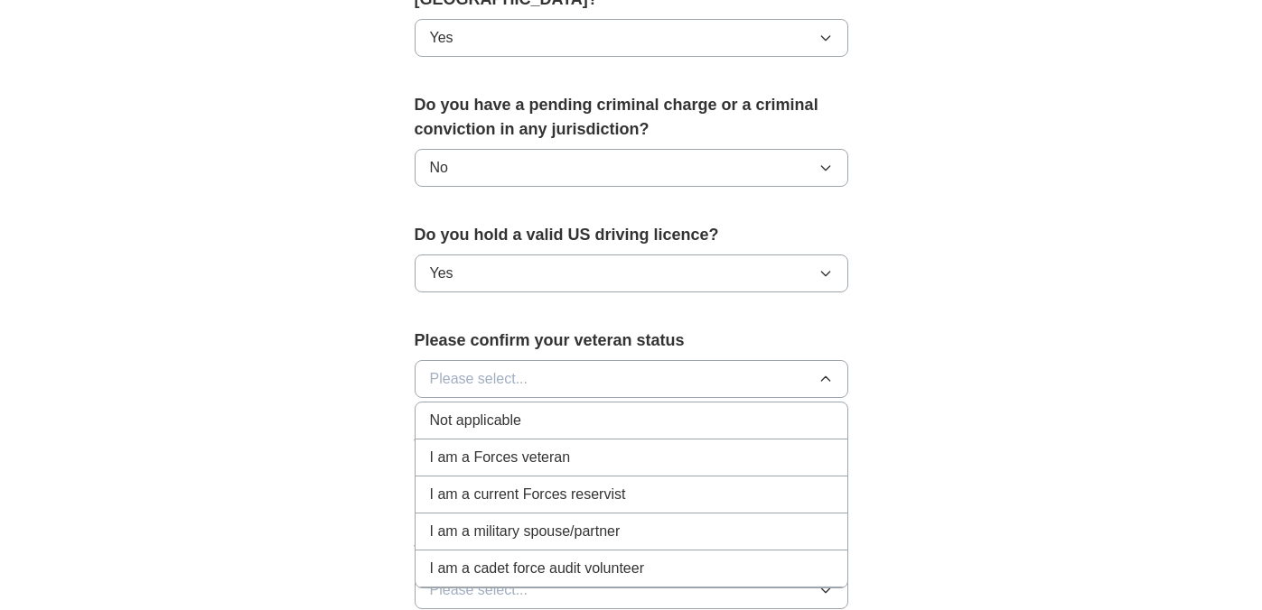
click at [560, 410] on div "Not applicable" at bounding box center [631, 421] width 403 height 22
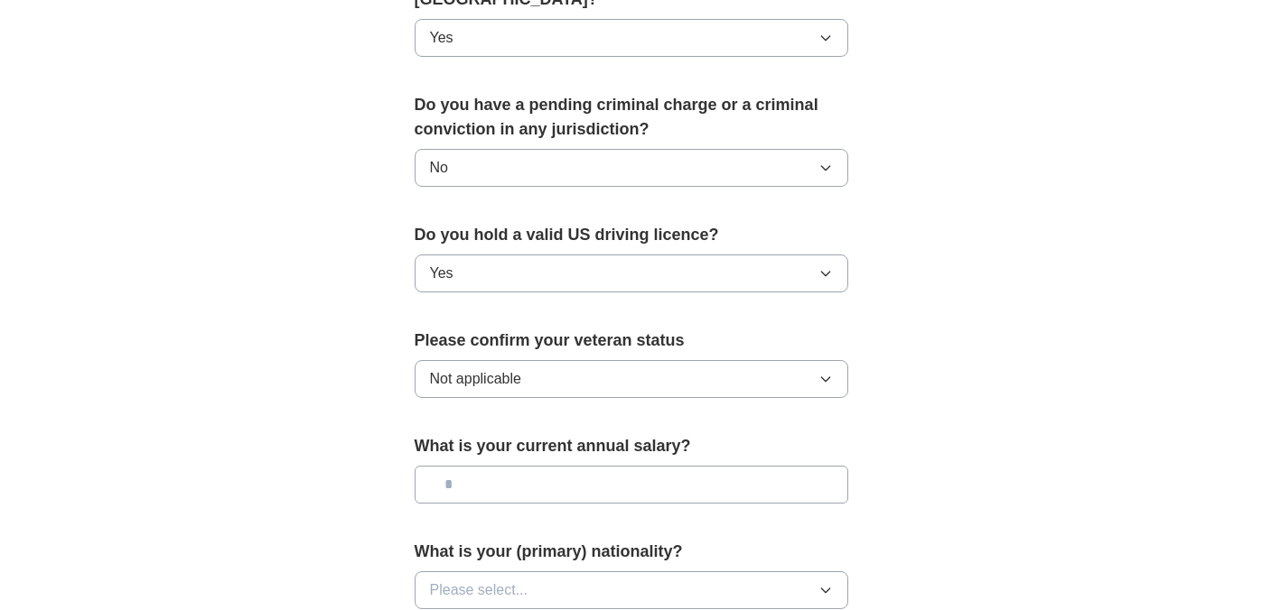
click at [542, 466] on input "text" at bounding box center [631, 485] width 433 height 38
type input "********"
click at [522, 580] on span "Please select..." at bounding box center [479, 591] width 98 height 22
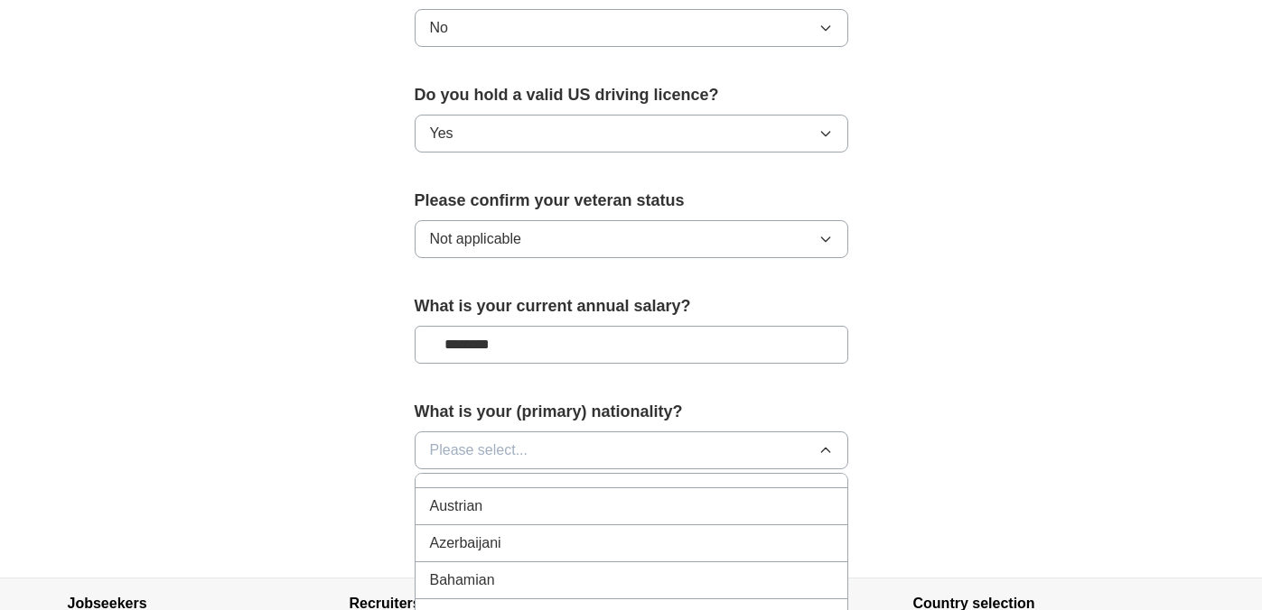
scroll to position [395, 0]
click at [555, 432] on button "Please select..." at bounding box center [631, 451] width 433 height 38
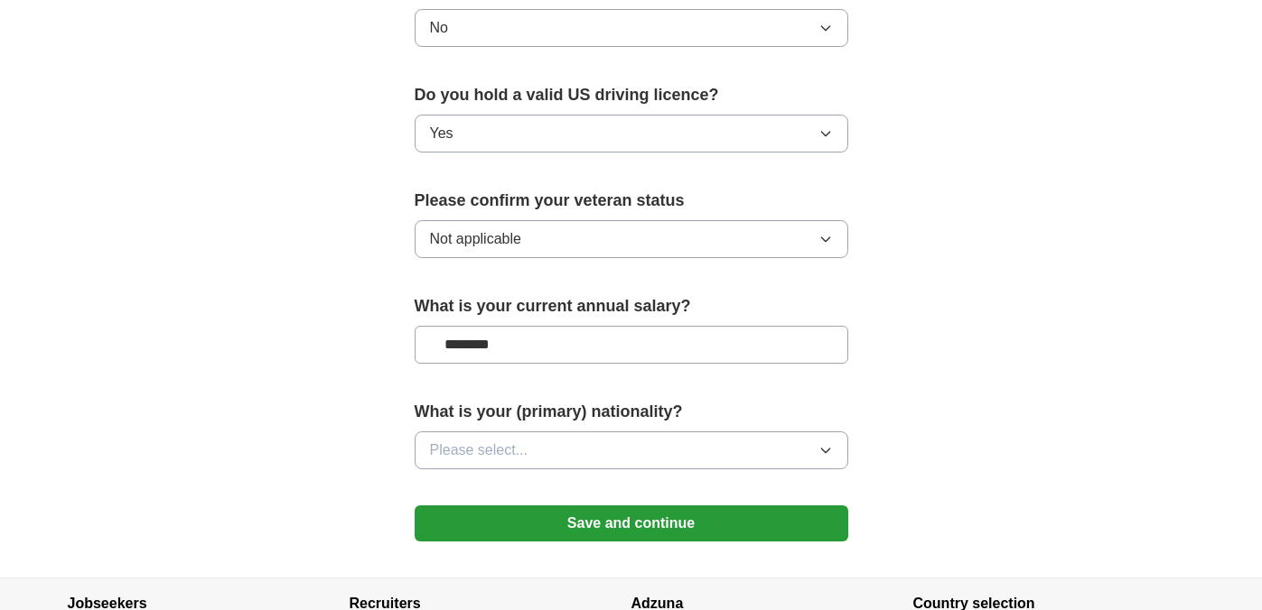
click at [555, 432] on button "Please select..." at bounding box center [631, 451] width 433 height 38
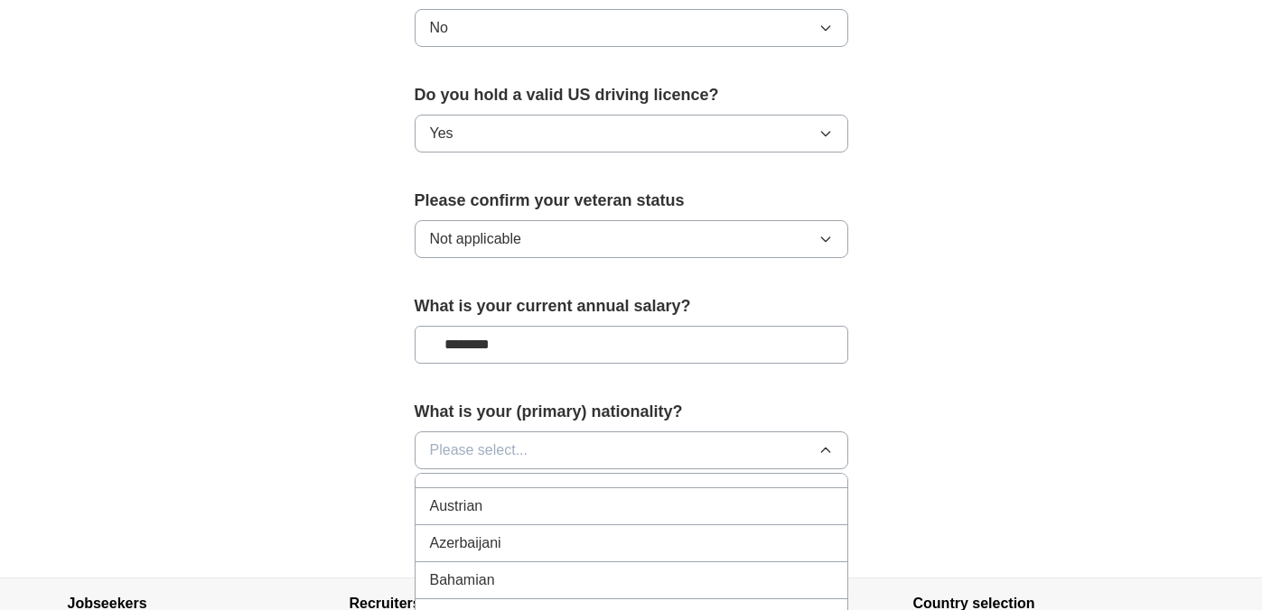
scroll to position [0, 0]
click at [526, 481] on div "American" at bounding box center [631, 492] width 403 height 22
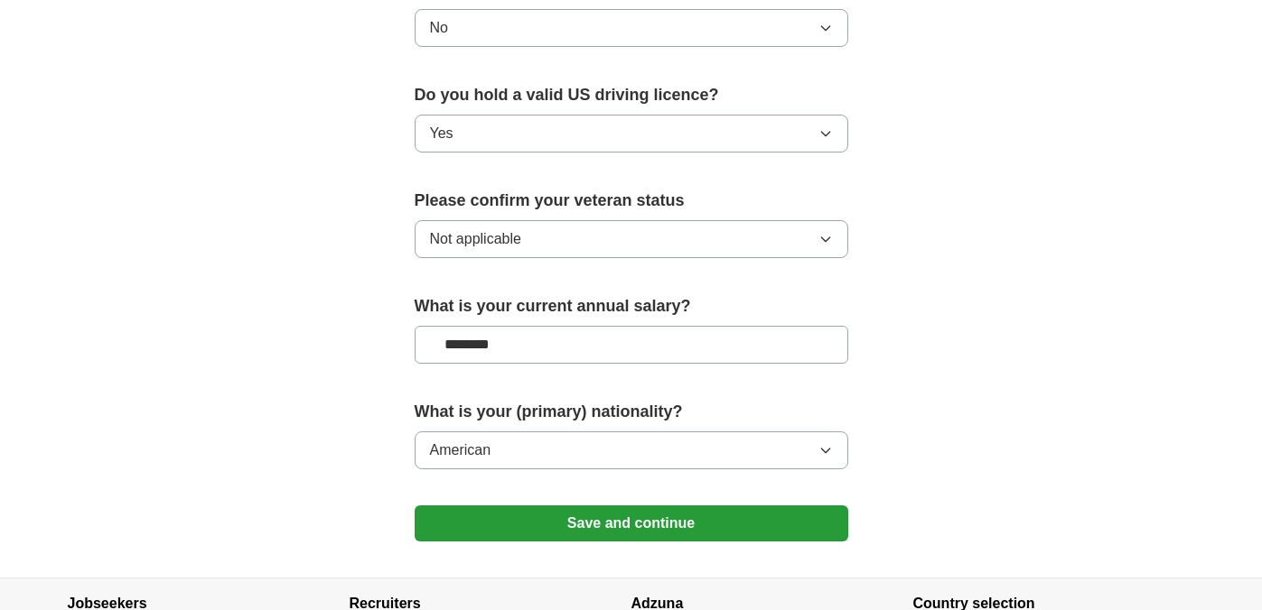
click at [571, 432] on button "American" at bounding box center [631, 451] width 433 height 38
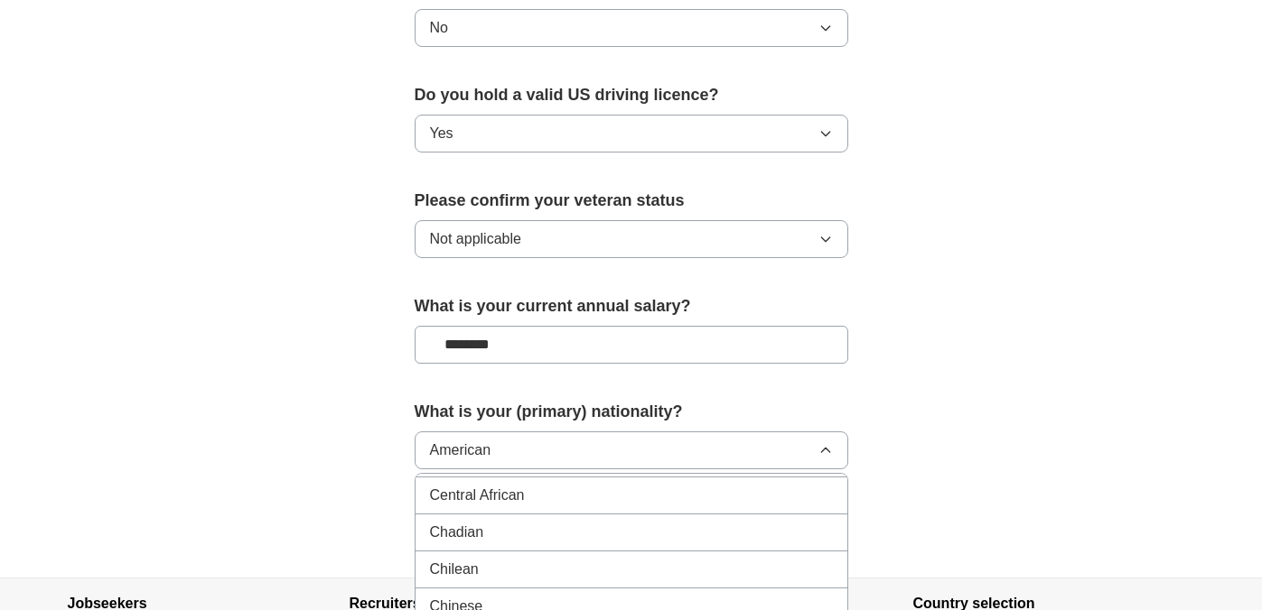
scroll to position [1331, 0]
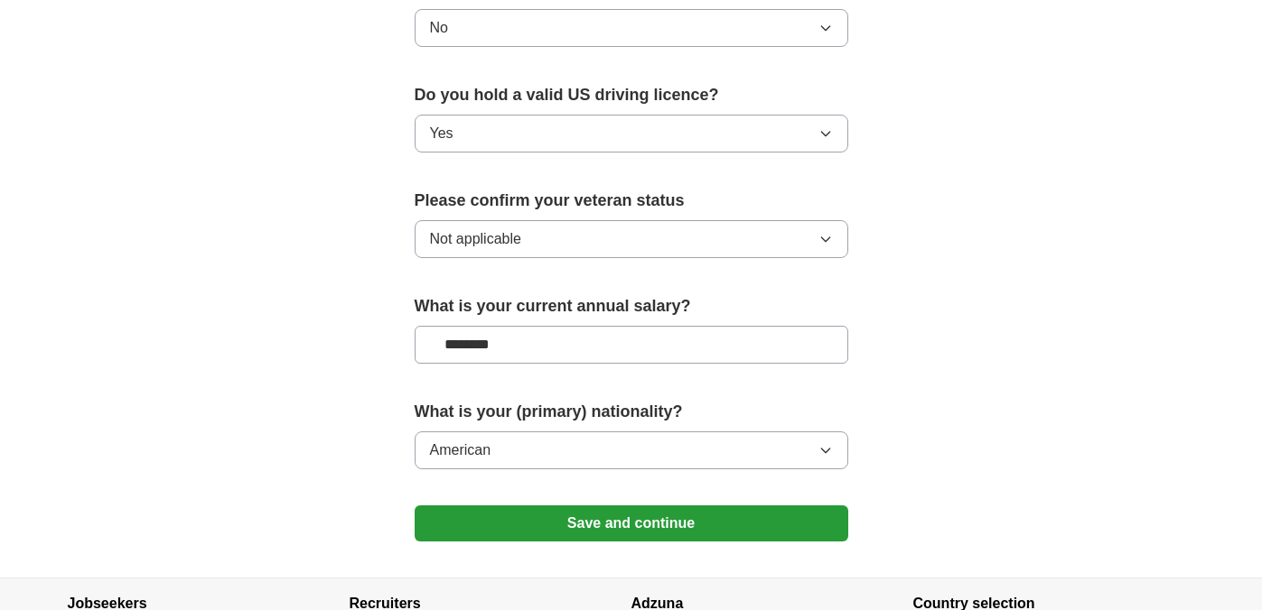
click at [519, 432] on button "American" at bounding box center [631, 451] width 433 height 38
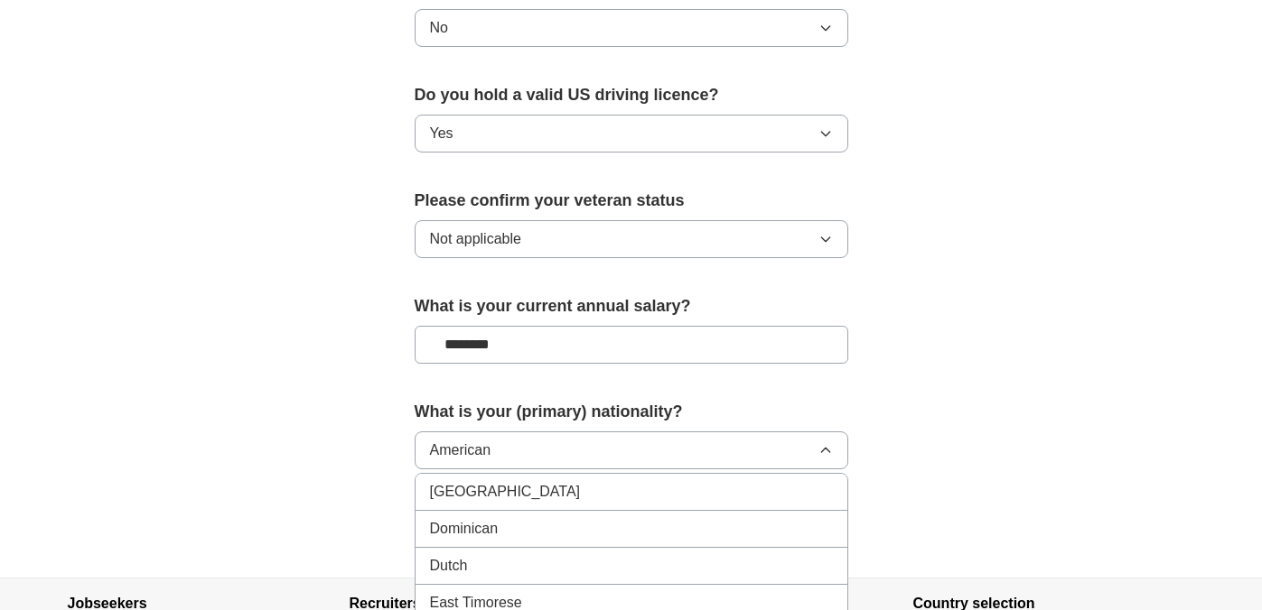
scroll to position [1821, 0]
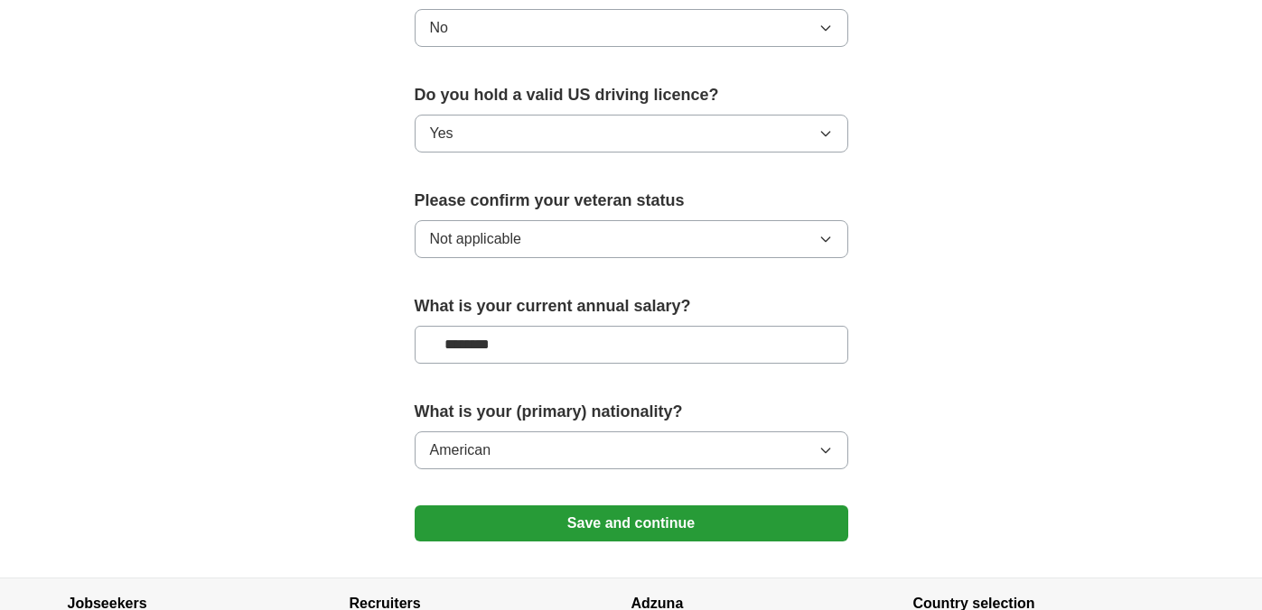
click at [554, 506] on button "Save and continue" at bounding box center [631, 524] width 433 height 36
